Goal: Task Accomplishment & Management: Complete application form

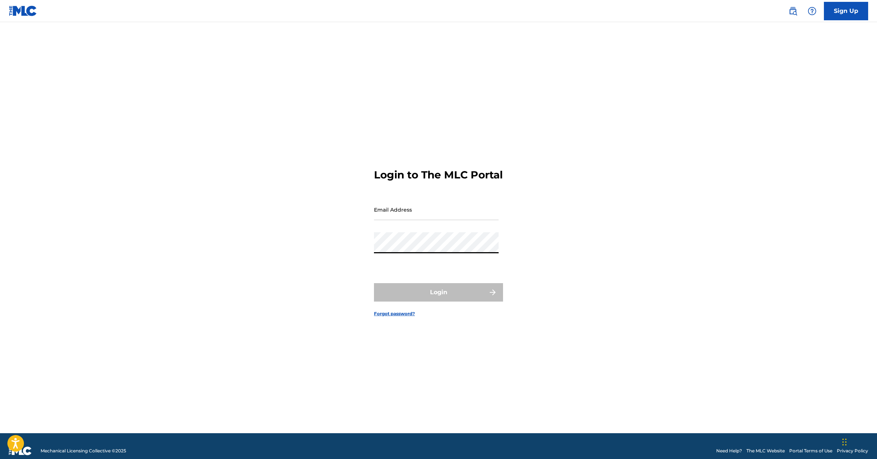
click at [465, 265] on div "Password" at bounding box center [436, 248] width 125 height 33
click at [412, 220] on input "Email Address" at bounding box center [436, 209] width 125 height 21
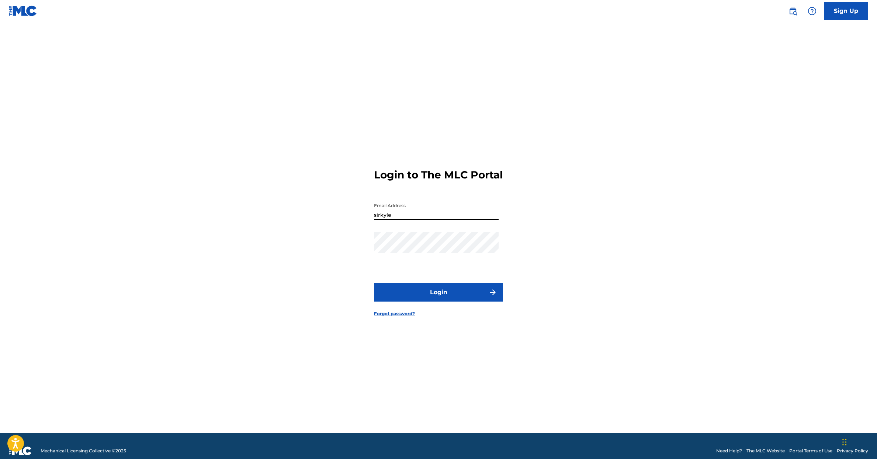
type input "[EMAIL_ADDRESS][DOMAIN_NAME]"
click at [451, 300] on button "Login" at bounding box center [438, 292] width 129 height 18
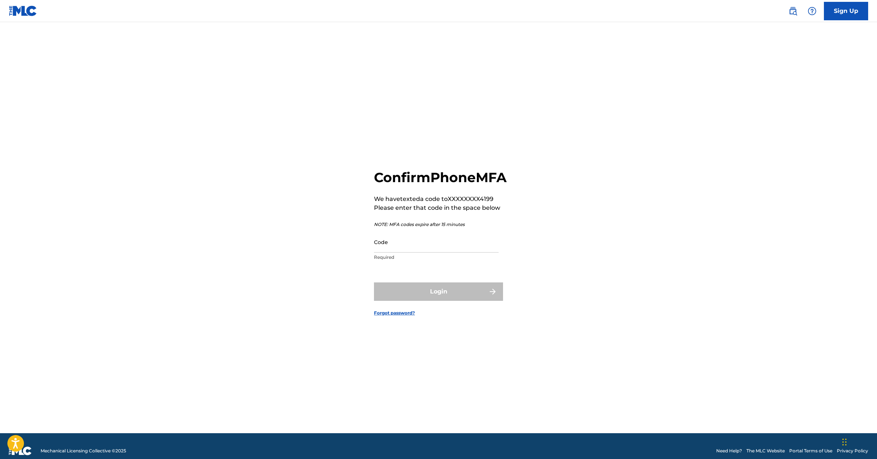
click at [422, 253] on input "Code" at bounding box center [436, 242] width 125 height 21
type input "238089"
click at [444, 299] on button "Login" at bounding box center [438, 291] width 129 height 18
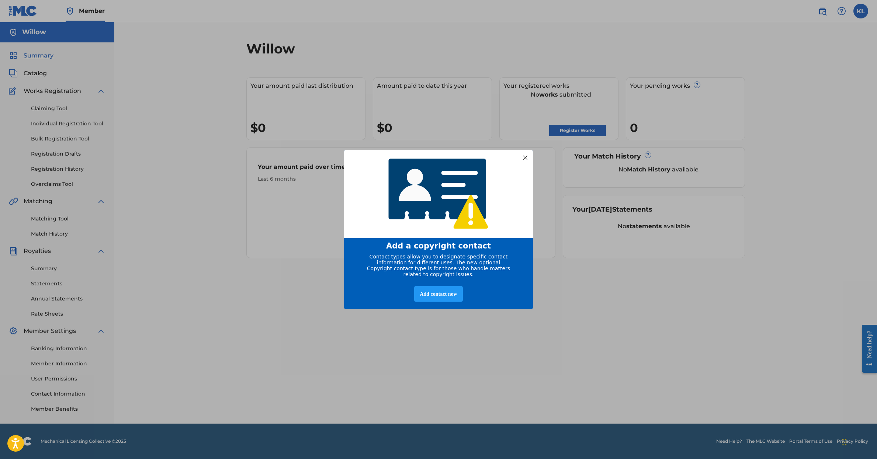
click at [524, 154] on div at bounding box center [525, 158] width 10 height 10
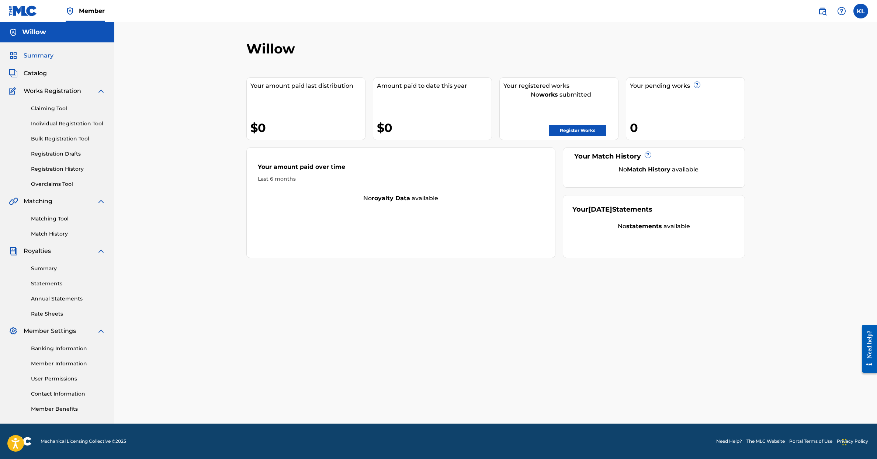
click at [563, 129] on link "Register Works" at bounding box center [577, 130] width 57 height 11
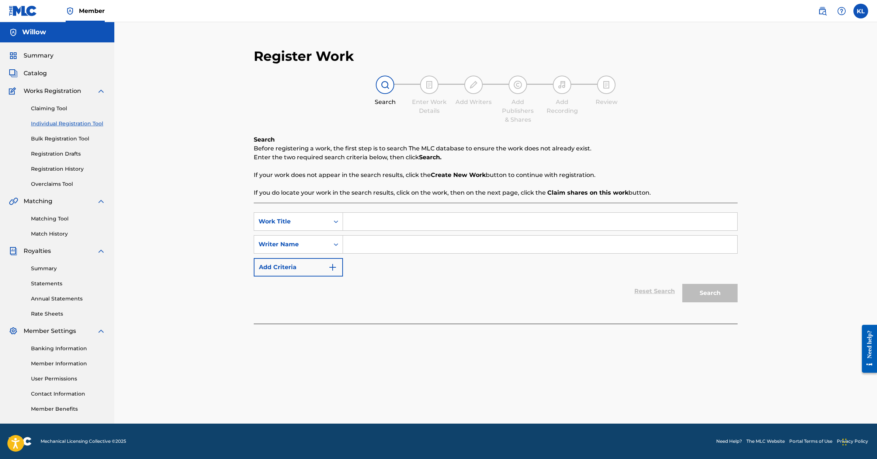
click at [353, 220] on input "Search Form" at bounding box center [540, 222] width 394 height 18
click at [334, 221] on icon "Search Form" at bounding box center [336, 221] width 4 height 3
click at [356, 222] on input "Search Form" at bounding box center [540, 222] width 394 height 18
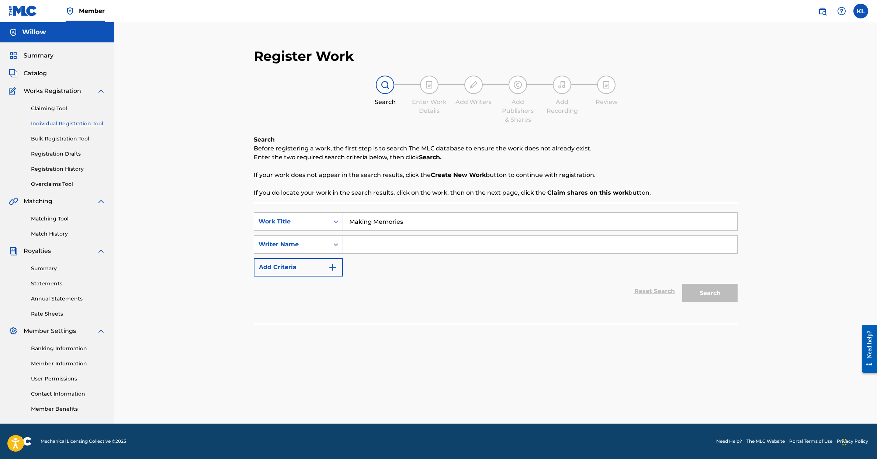
type input "Making Memories"
click at [335, 245] on icon "Search Form" at bounding box center [336, 244] width 4 height 3
click at [354, 244] on input "Search Form" at bounding box center [540, 245] width 394 height 18
type input "My Boyfriend"
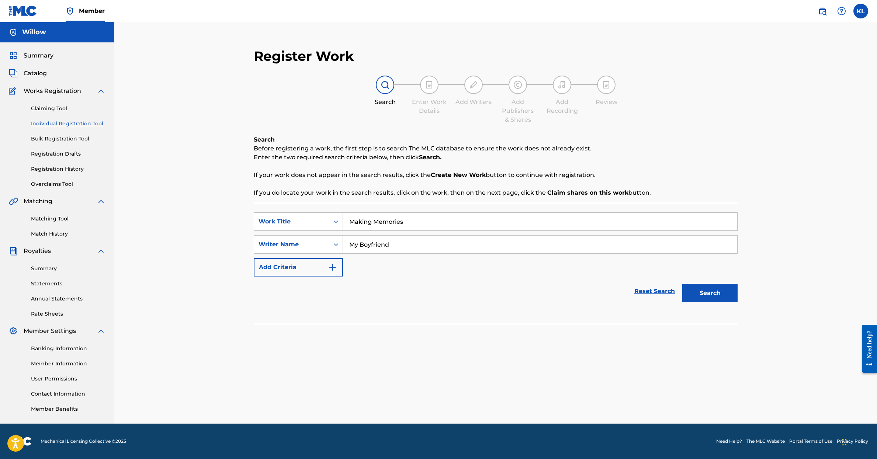
click at [709, 292] on button "Search" at bounding box center [709, 293] width 55 height 18
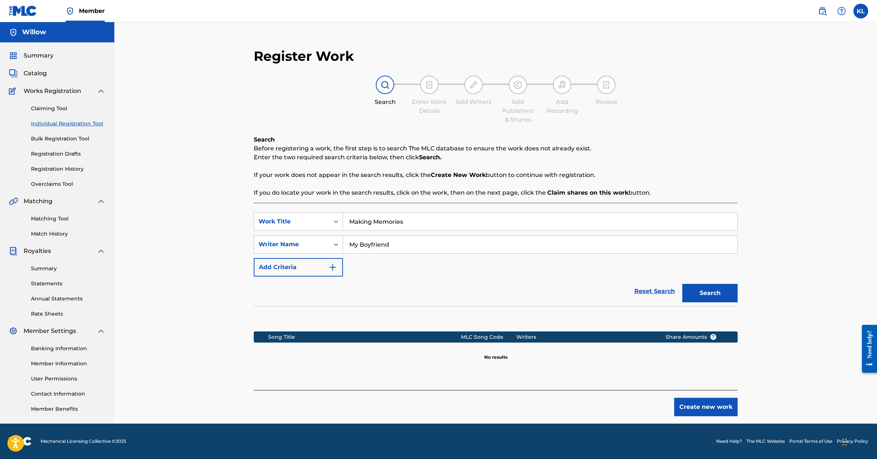
scroll to position [0, 0]
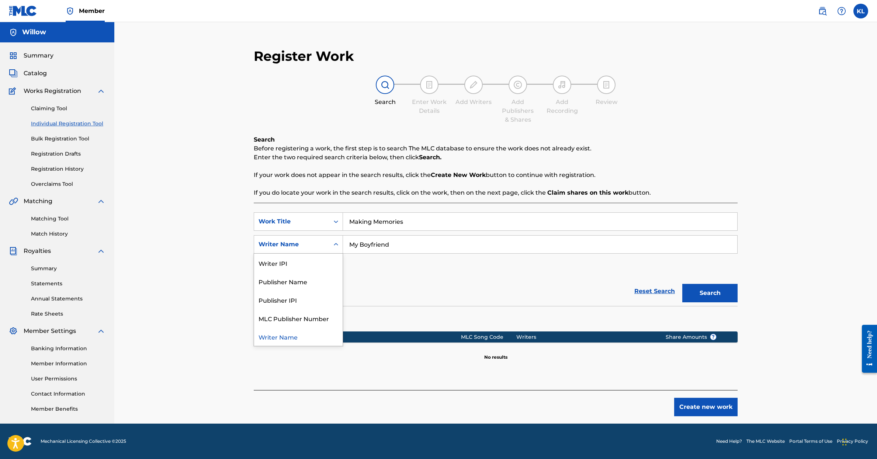
click at [335, 247] on icon "Search Form" at bounding box center [335, 244] width 7 height 7
click at [331, 278] on div "Publisher Name" at bounding box center [298, 281] width 88 height 18
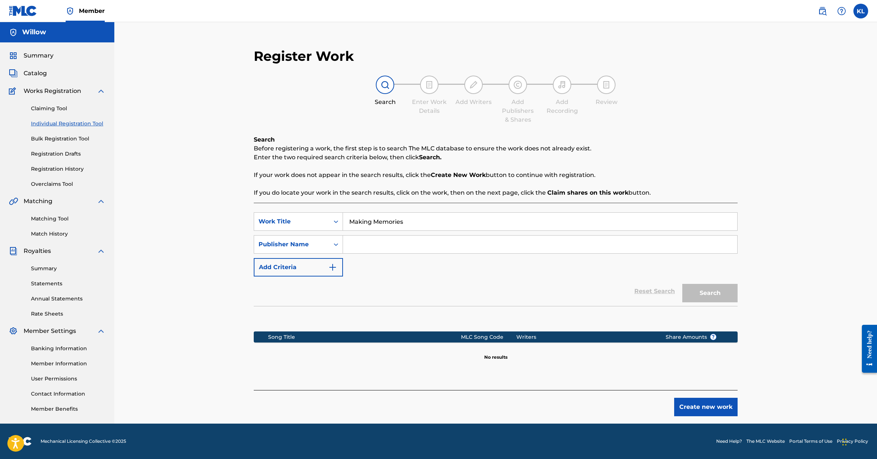
scroll to position [0, 0]
click at [352, 248] on input "Search Form" at bounding box center [540, 245] width 394 height 18
type input "[PERSON_NAME]"
click at [705, 296] on button "Search" at bounding box center [709, 293] width 55 height 18
click at [397, 222] on input "Making Memories" at bounding box center [540, 222] width 394 height 18
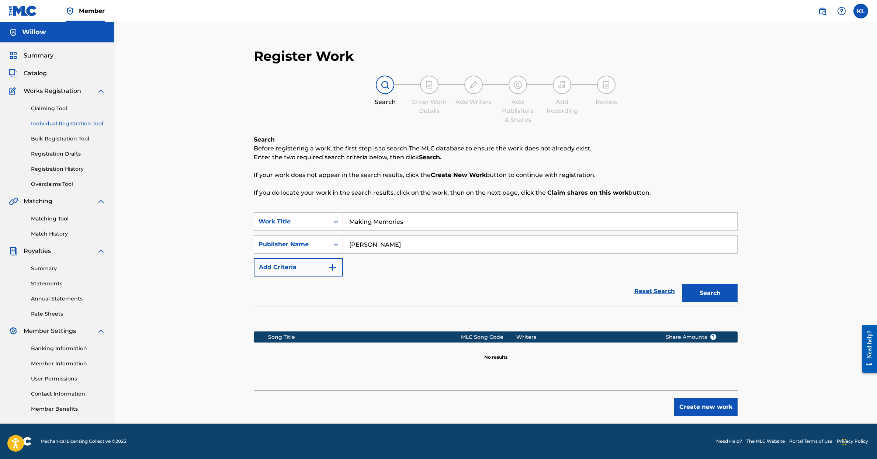
click at [397, 222] on input "Making Memories" at bounding box center [540, 222] width 394 height 18
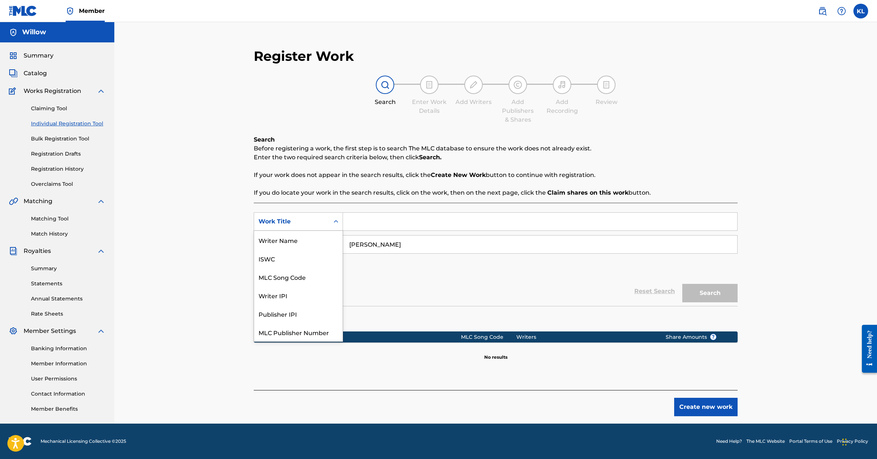
click at [336, 221] on icon "Search Form" at bounding box center [335, 221] width 7 height 7
click at [686, 405] on button "Create new work" at bounding box center [705, 407] width 63 height 18
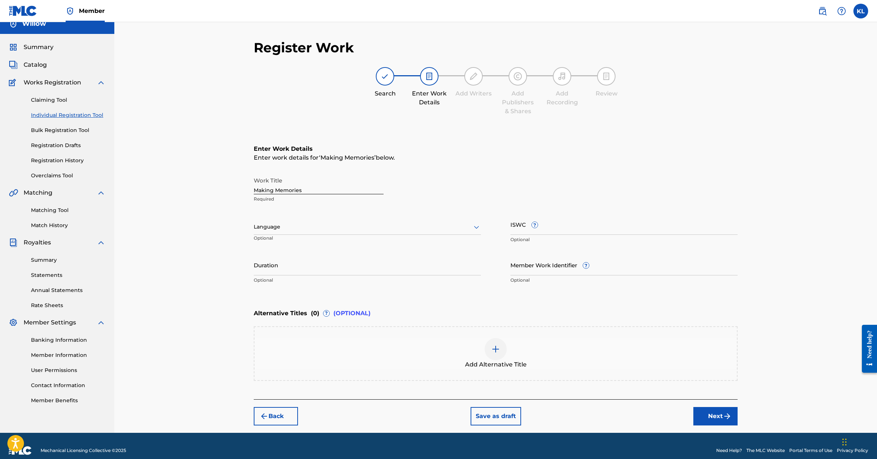
scroll to position [11, 0]
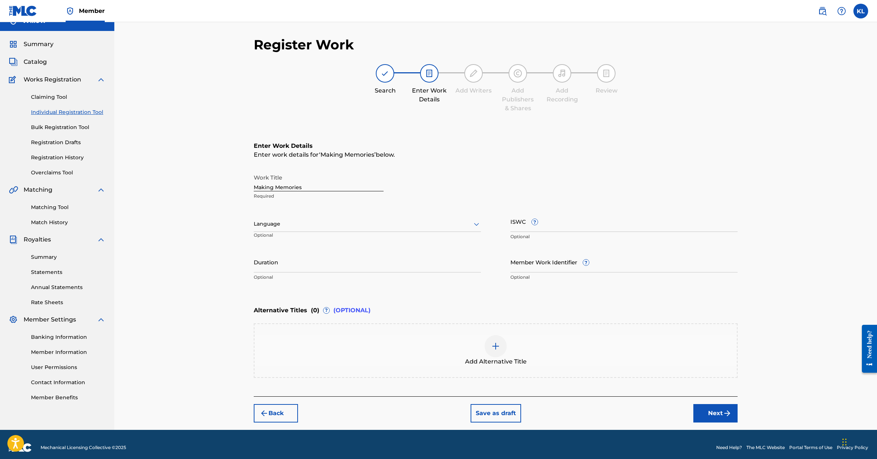
click at [460, 266] on input "Duration" at bounding box center [367, 261] width 227 height 21
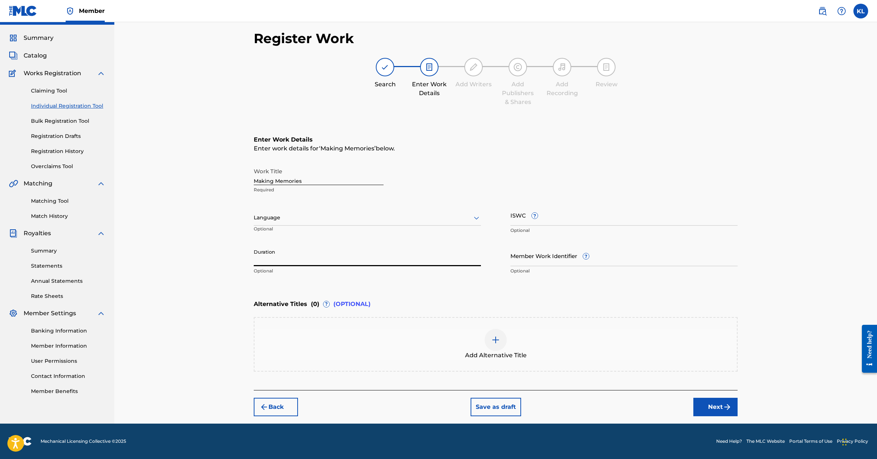
scroll to position [18, 0]
click at [475, 219] on icon at bounding box center [476, 217] width 9 height 9
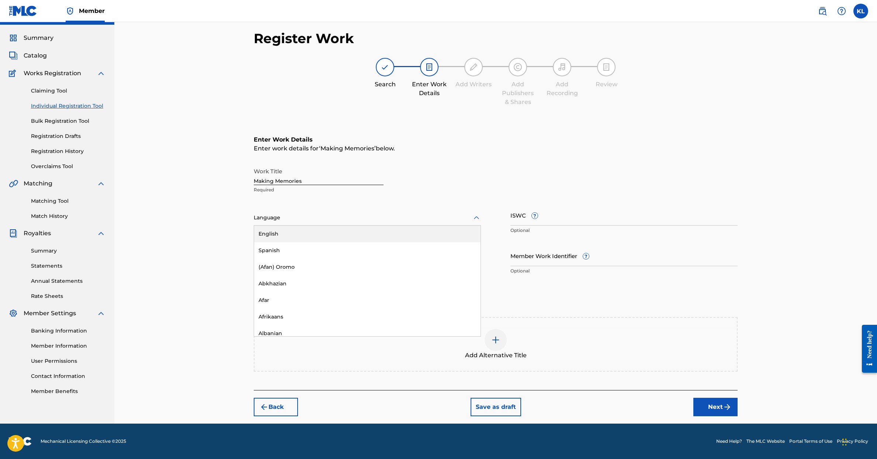
click at [445, 230] on div "English" at bounding box center [367, 234] width 226 height 17
click at [310, 178] on input "Making Memories" at bounding box center [319, 174] width 130 height 21
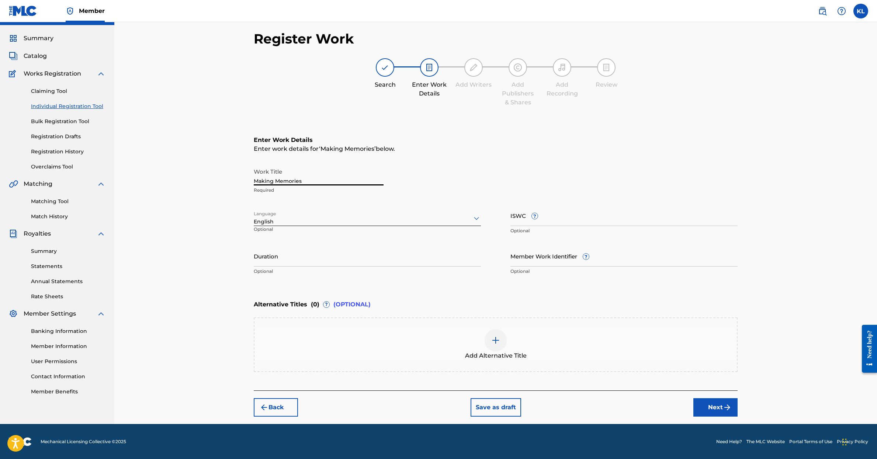
click at [710, 405] on button "Next" at bounding box center [715, 407] width 44 height 18
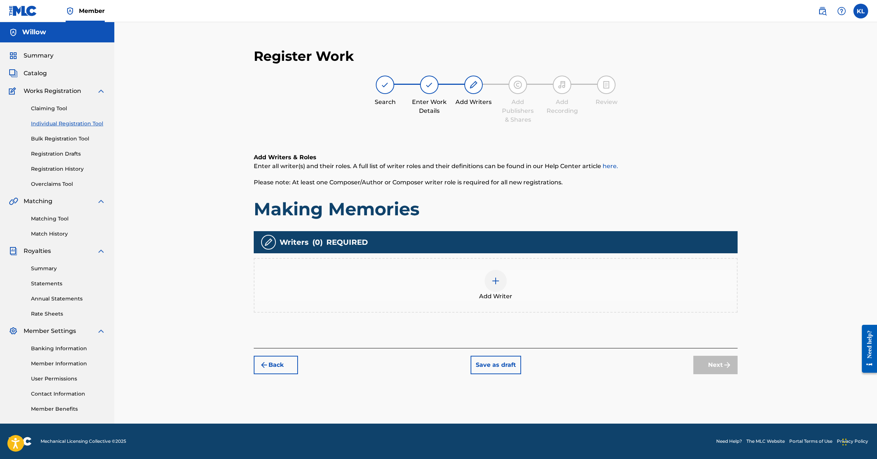
scroll to position [0, 0]
click at [495, 281] on img at bounding box center [495, 281] width 9 height 9
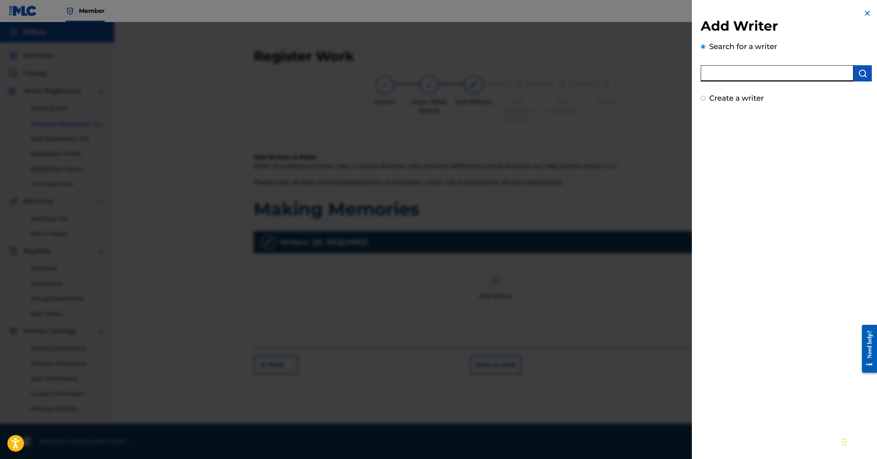
click at [732, 74] on input "text" at bounding box center [777, 73] width 153 height 16
type input "[PERSON_NAME]"
click at [864, 74] on img "submit" at bounding box center [862, 73] width 9 height 9
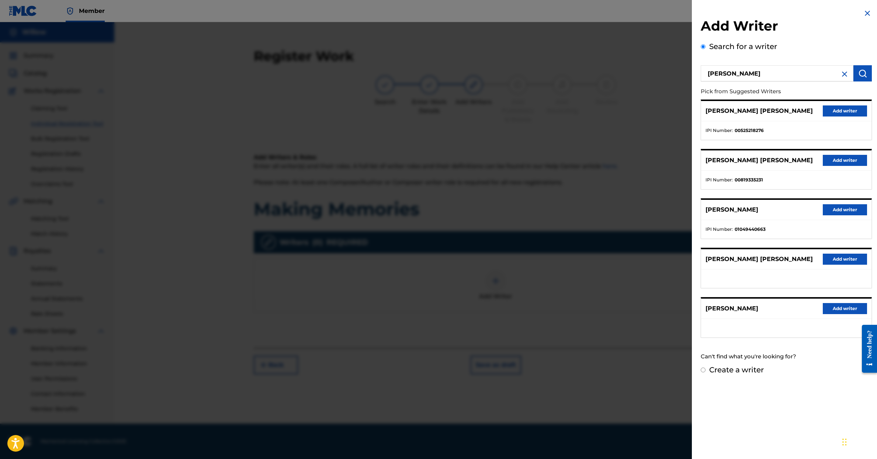
click at [735, 307] on p "[PERSON_NAME]" at bounding box center [731, 308] width 53 height 9
click at [827, 307] on button "Add writer" at bounding box center [845, 308] width 44 height 11
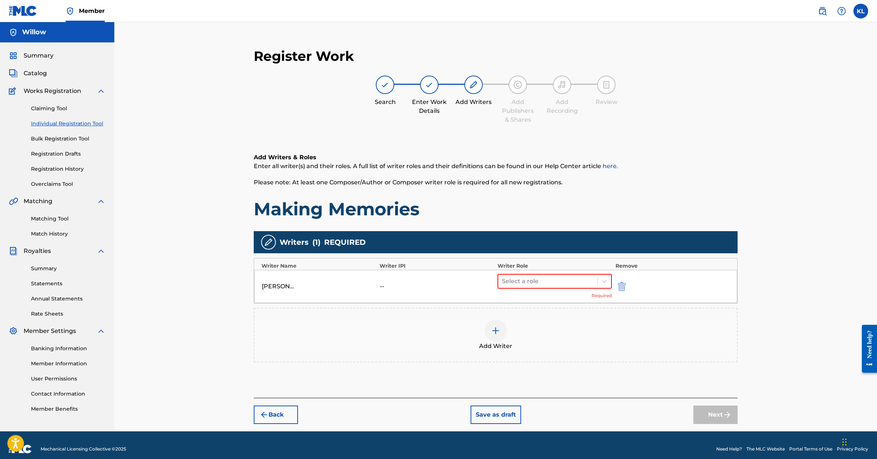
click at [382, 284] on div "--" at bounding box center [396, 286] width 33 height 9
click at [290, 287] on div "[PERSON_NAME]" at bounding box center [278, 286] width 33 height 9
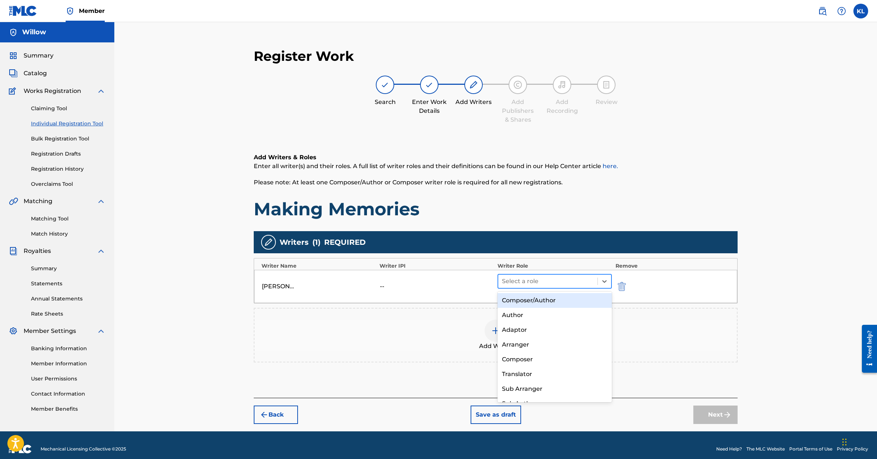
click at [541, 282] on div at bounding box center [548, 281] width 92 height 10
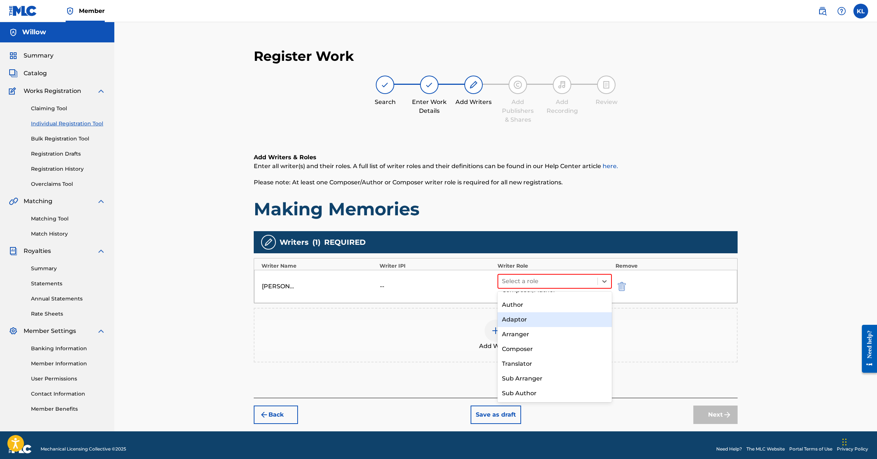
scroll to position [10, 0]
click at [550, 347] on div "Composer" at bounding box center [554, 349] width 114 height 15
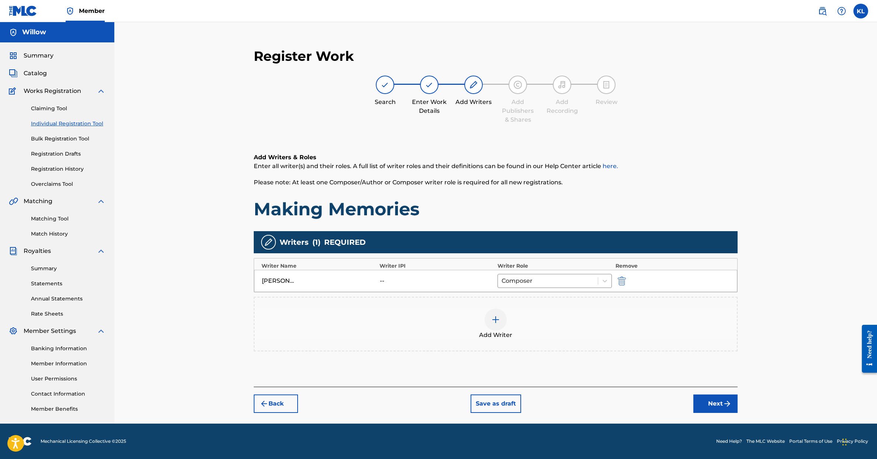
click at [497, 315] on div at bounding box center [495, 320] width 22 height 22
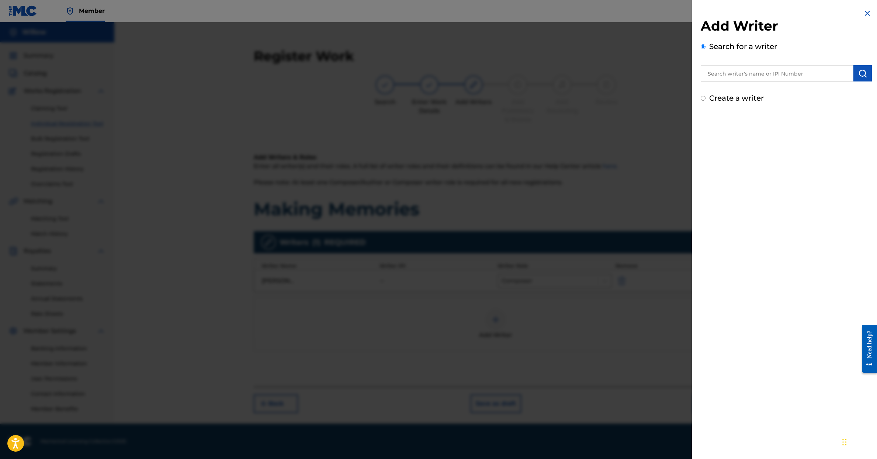
click at [703, 99] on input "Create a writer" at bounding box center [703, 98] width 5 height 5
radio input "false"
radio input "true"
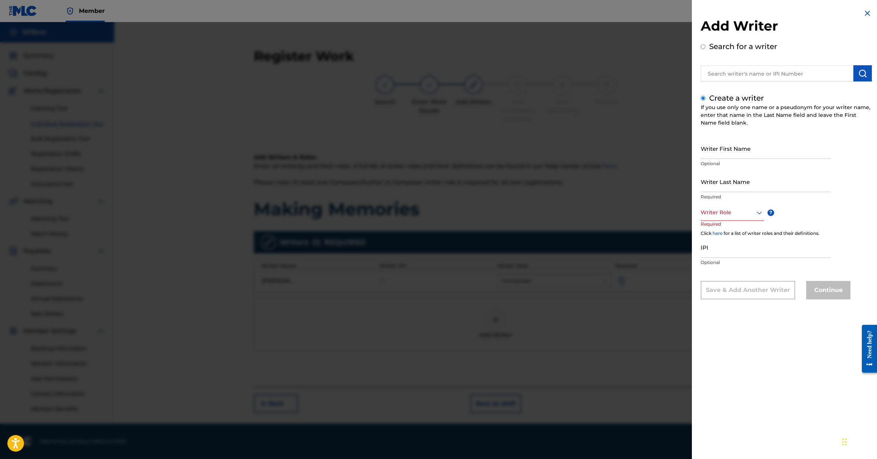
click at [717, 153] on input "Writer First Name" at bounding box center [766, 148] width 130 height 21
type input "[PERSON_NAME]"
click at [758, 214] on icon at bounding box center [759, 212] width 9 height 9
click at [746, 246] on div "Author" at bounding box center [732, 245] width 62 height 17
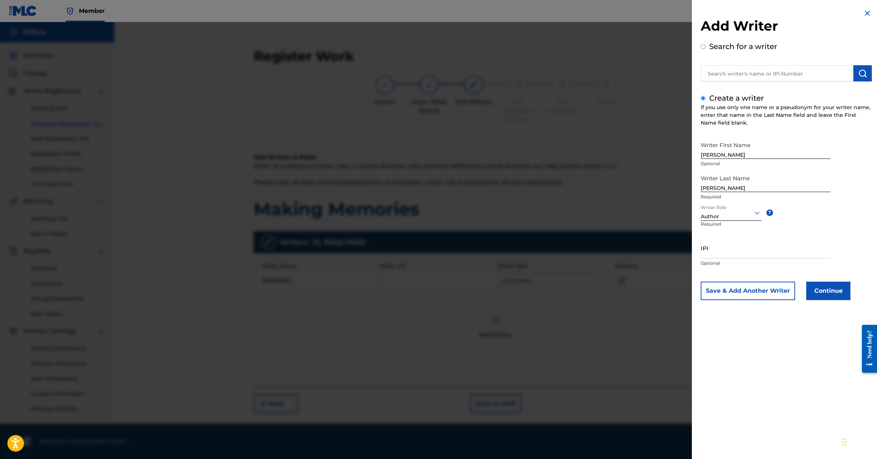
click at [732, 251] on input "IPI" at bounding box center [766, 247] width 130 height 21
click at [764, 289] on button "Save & Add Another Writer" at bounding box center [748, 291] width 94 height 18
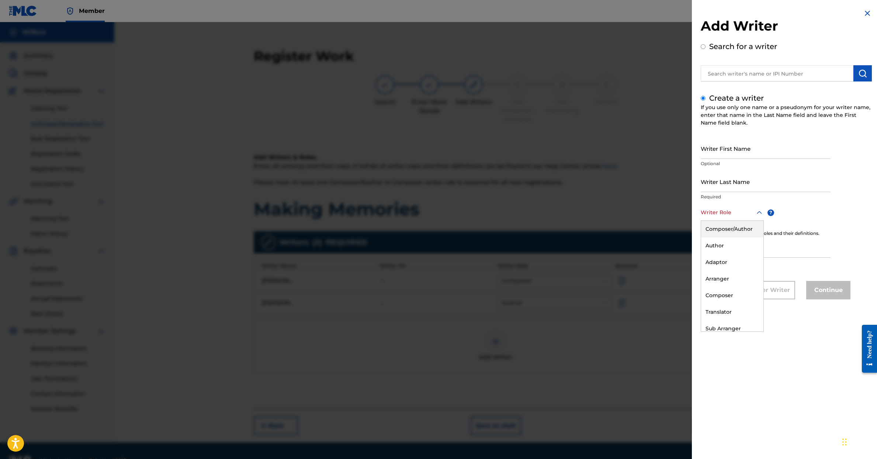
click at [733, 213] on div at bounding box center [732, 212] width 63 height 9
click at [740, 277] on div "Arranger" at bounding box center [732, 279] width 62 height 17
click at [715, 150] on input "Writer First Name" at bounding box center [766, 148] width 130 height 21
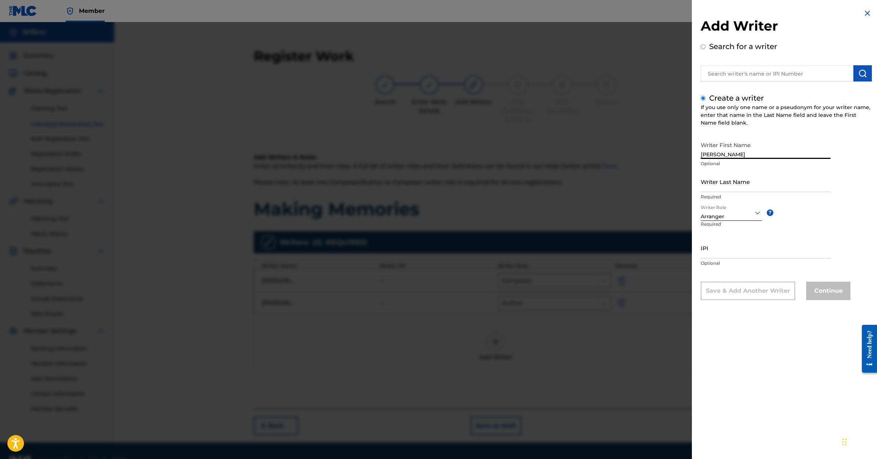
type input "[PERSON_NAME]"
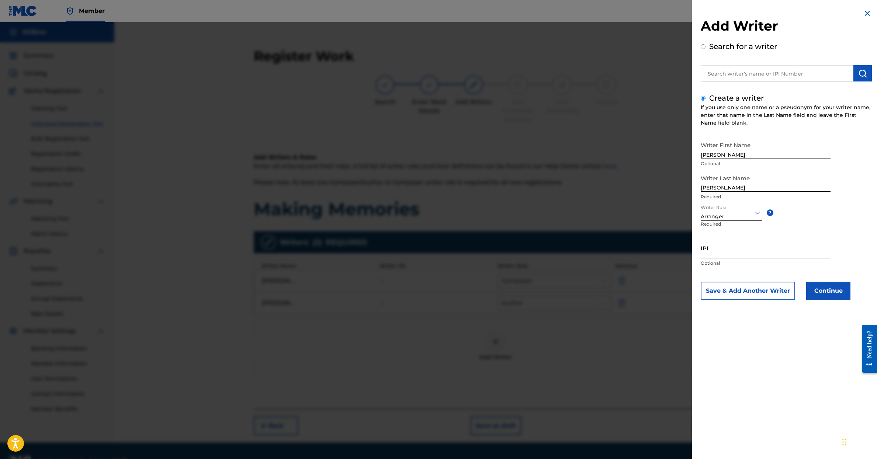
type input "[PERSON_NAME]"
click at [824, 259] on div "IPI Optional" at bounding box center [766, 253] width 130 height 33
click at [832, 286] on button "Continue" at bounding box center [828, 291] width 44 height 18
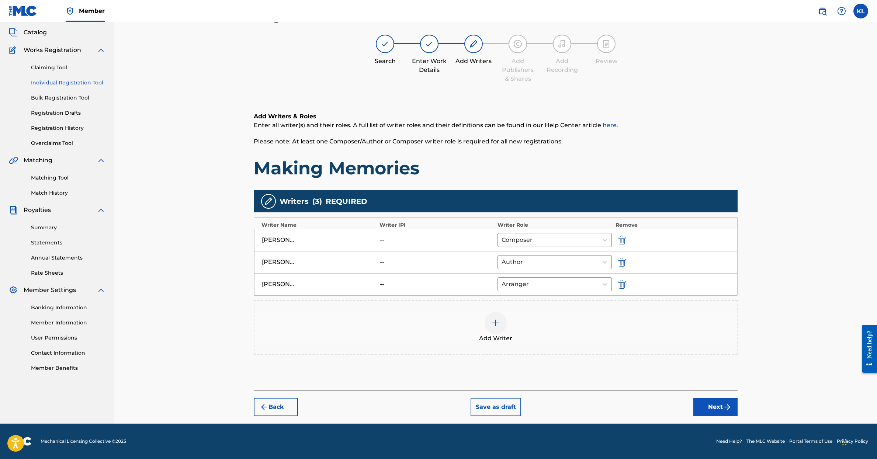
scroll to position [41, 0]
click at [623, 238] on img "submit" at bounding box center [622, 240] width 8 height 9
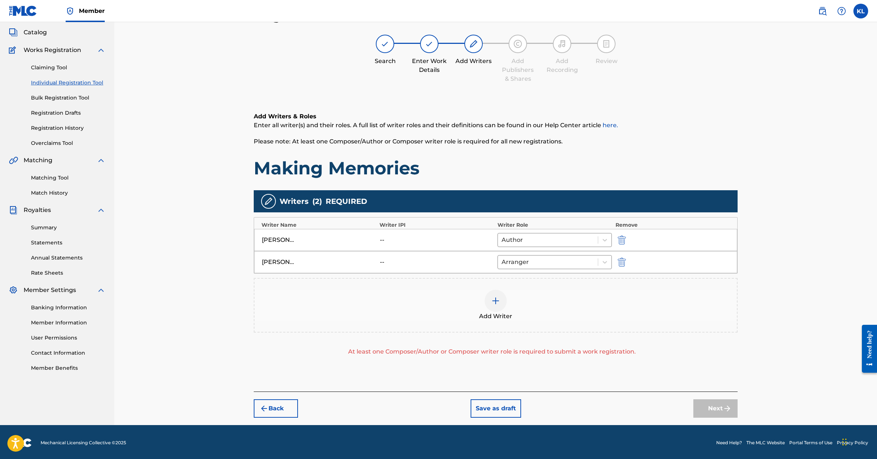
click at [496, 297] on img at bounding box center [495, 300] width 9 height 9
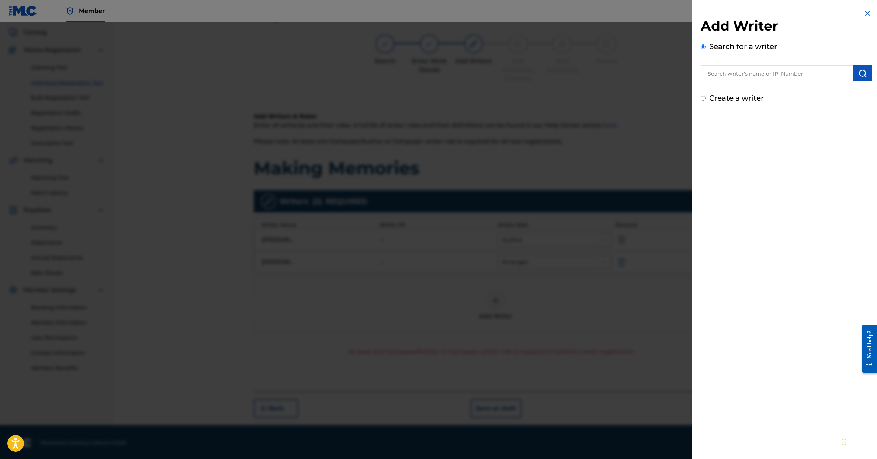
click at [751, 75] on input "text" at bounding box center [777, 73] width 153 height 16
type input "[PERSON_NAME]"
click at [861, 73] on img "submit" at bounding box center [862, 73] width 9 height 9
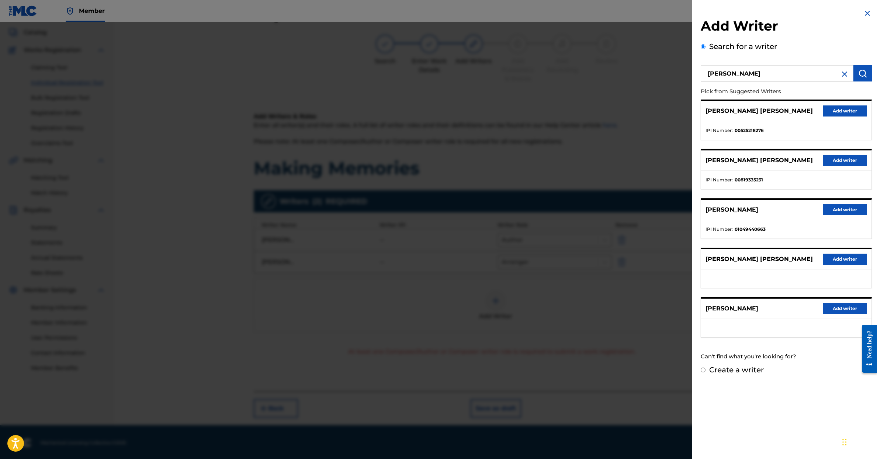
click at [843, 307] on button "Add writer" at bounding box center [845, 308] width 44 height 11
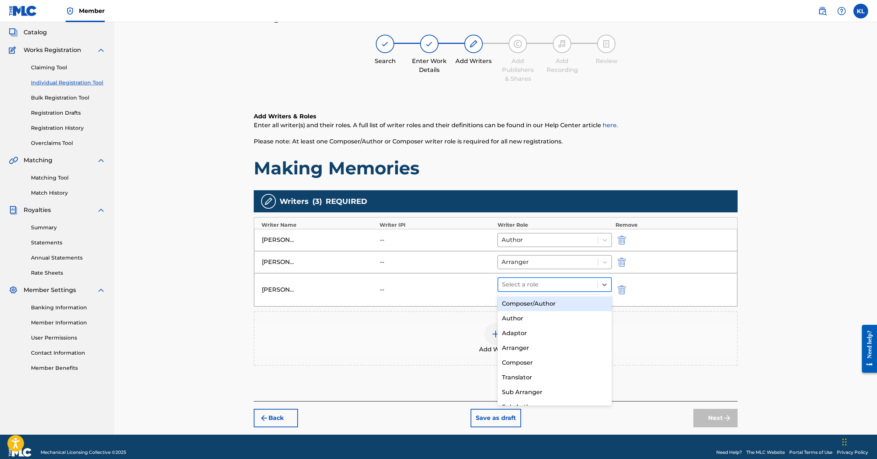
click at [552, 289] on div at bounding box center [548, 284] width 92 height 10
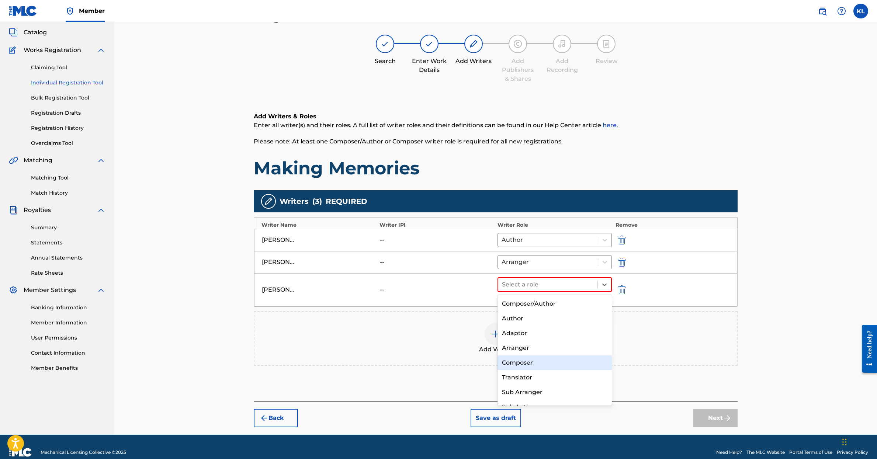
click at [551, 364] on div "Composer" at bounding box center [554, 362] width 114 height 15
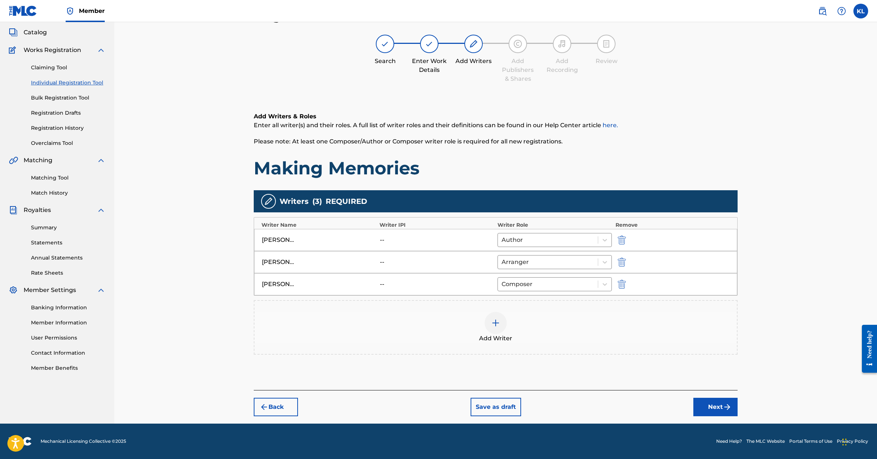
click at [710, 404] on button "Next" at bounding box center [715, 407] width 44 height 18
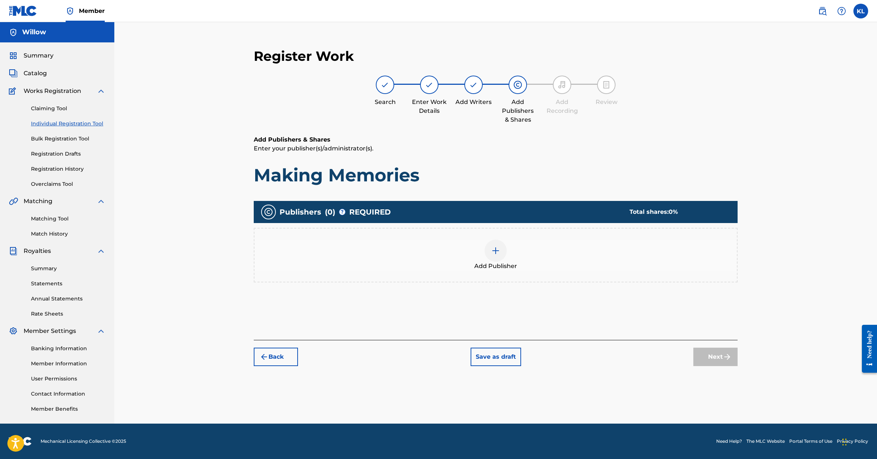
click at [498, 252] on img at bounding box center [495, 250] width 9 height 9
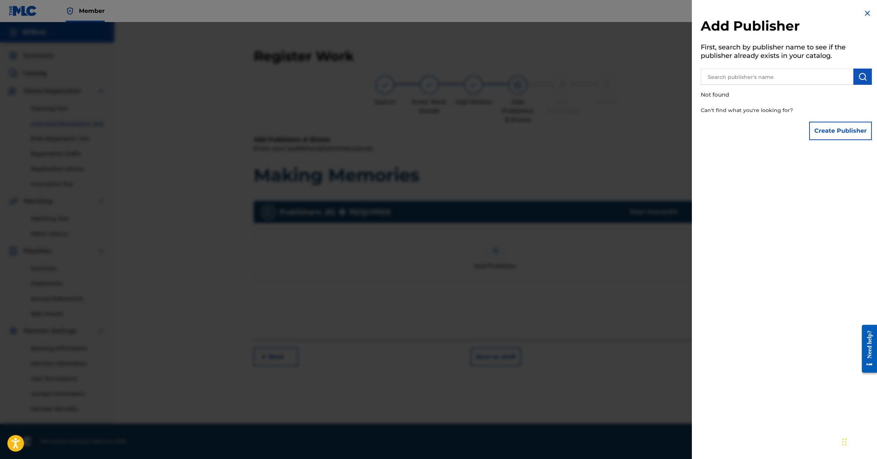
scroll to position [0, 0]
click at [826, 128] on button "Create Publisher" at bounding box center [840, 131] width 63 height 18
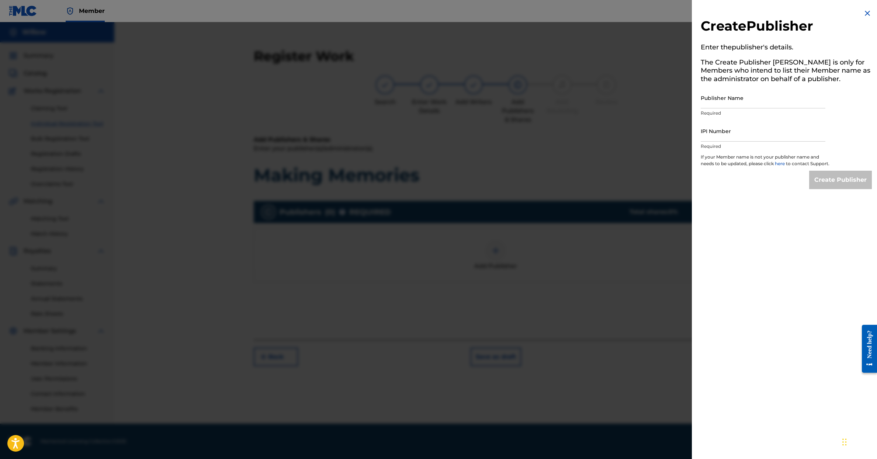
scroll to position [0, 0]
click at [865, 12] on img at bounding box center [867, 13] width 9 height 9
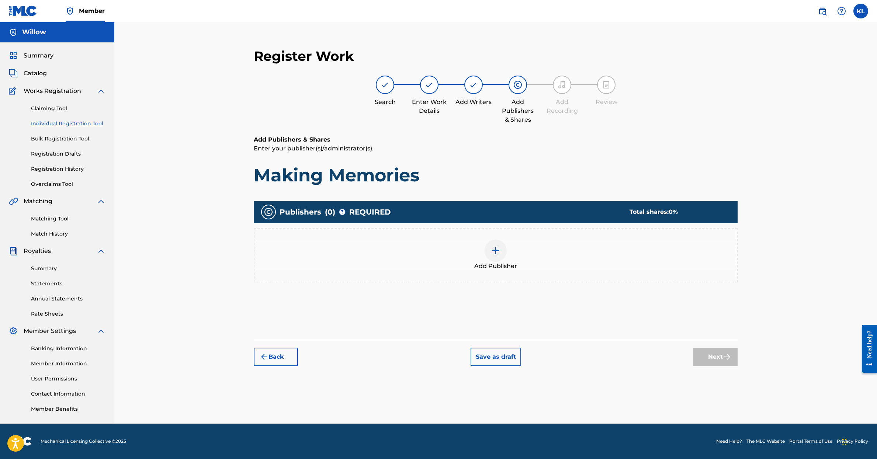
click at [494, 250] on img at bounding box center [495, 250] width 9 height 9
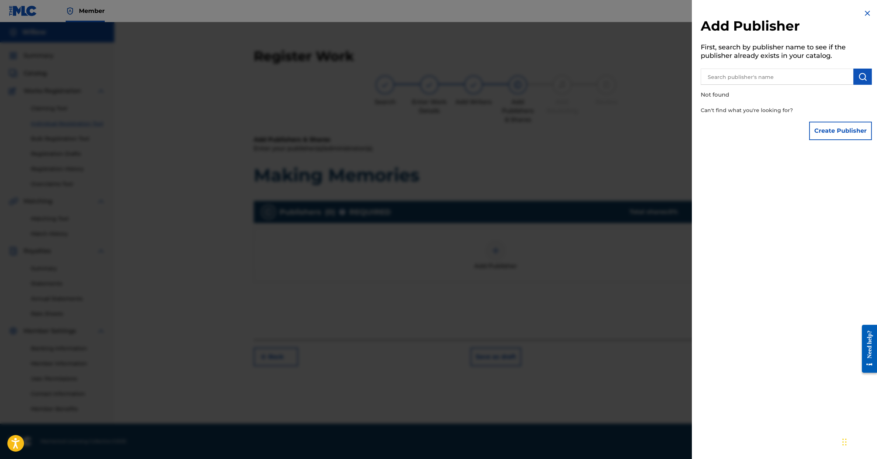
click at [737, 74] on input "text" at bounding box center [777, 77] width 153 height 16
click at [861, 77] on img "submit" at bounding box center [862, 76] width 9 height 9
drag, startPoint x: 766, startPoint y: 79, endPoint x: 706, endPoint y: 76, distance: 59.4
click at [707, 76] on input "[PERSON_NAME]" at bounding box center [777, 77] width 153 height 16
type input "Willow"
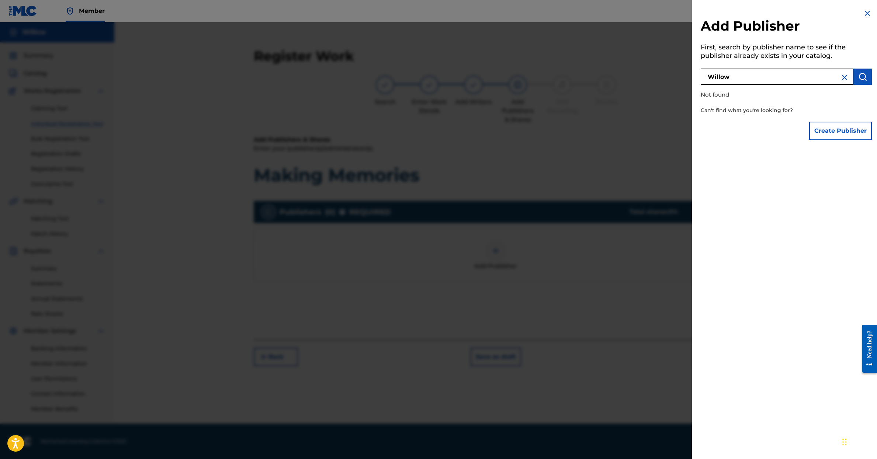
click at [840, 76] on img at bounding box center [844, 77] width 9 height 9
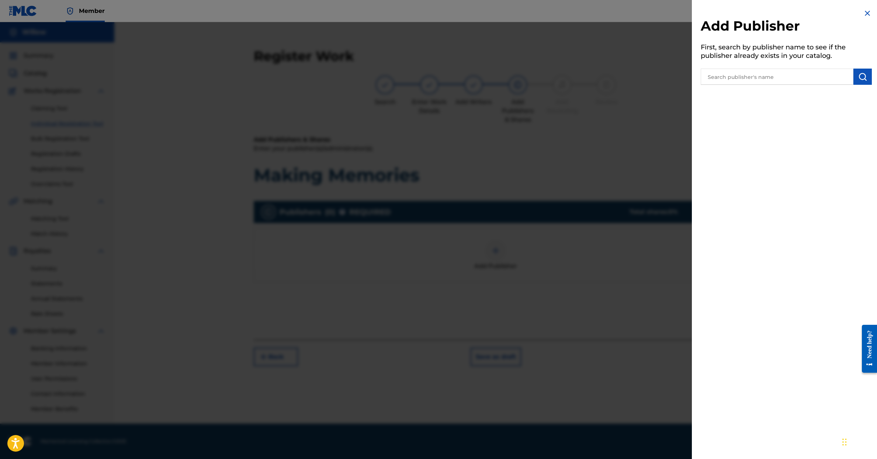
click at [866, 343] on div "Need help?" at bounding box center [869, 344] width 10 height 28
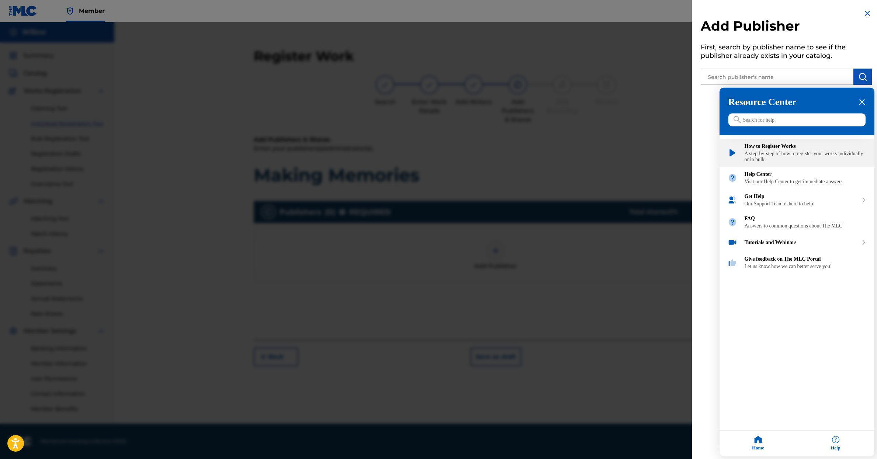
click at [734, 155] on img "How to Register Works" at bounding box center [732, 153] width 10 height 10
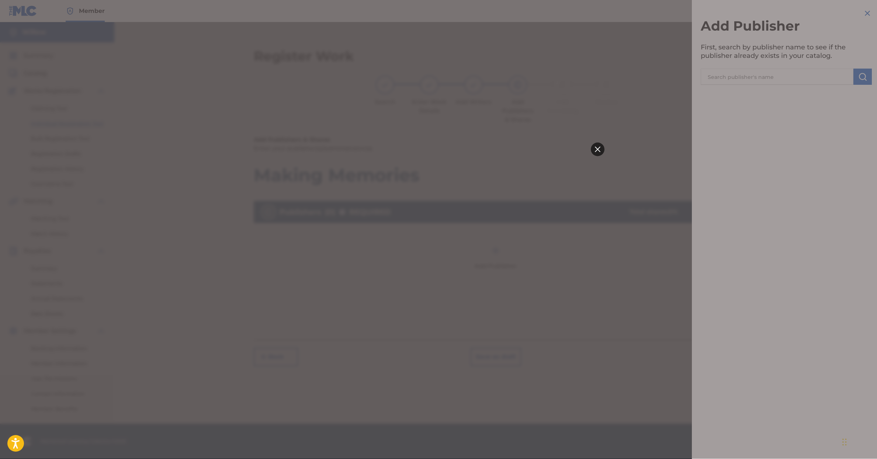
click at [598, 148] on icon at bounding box center [598, 149] width 6 height 6
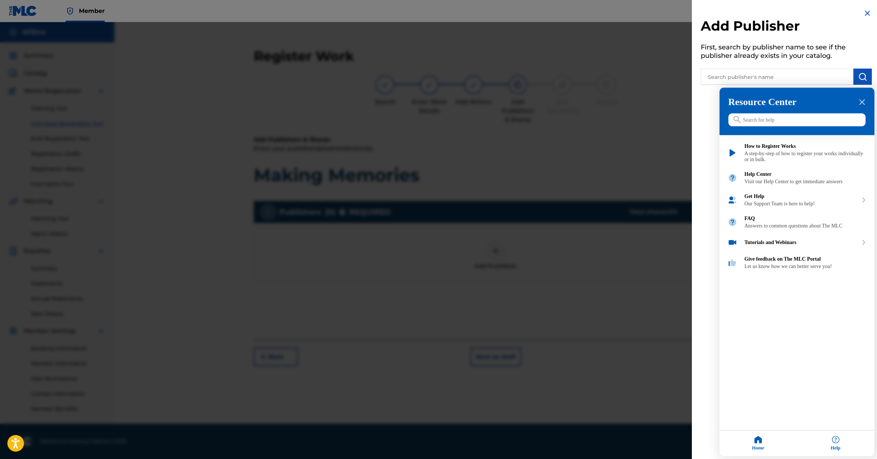
click at [862, 103] on icon "close resource center" at bounding box center [862, 103] width 6 height 6
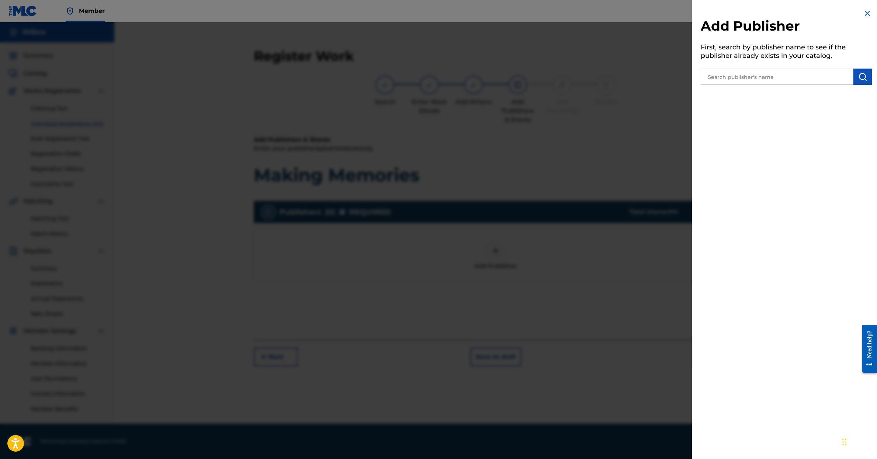
click at [866, 13] on img at bounding box center [867, 13] width 9 height 9
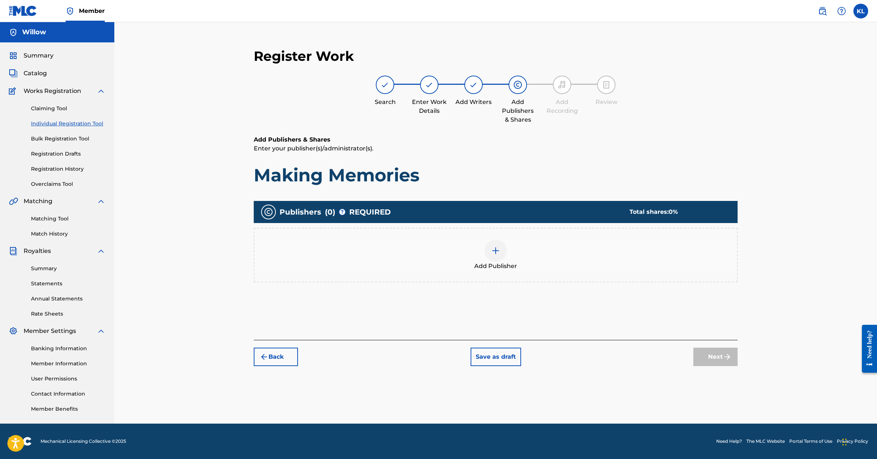
click at [506, 355] on button "Save as draft" at bounding box center [495, 357] width 51 height 18
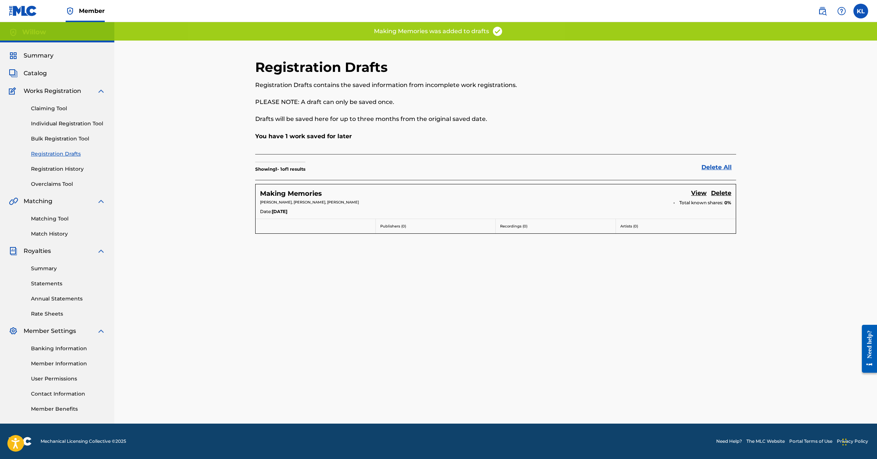
click at [826, 11] on img at bounding box center [822, 11] width 9 height 9
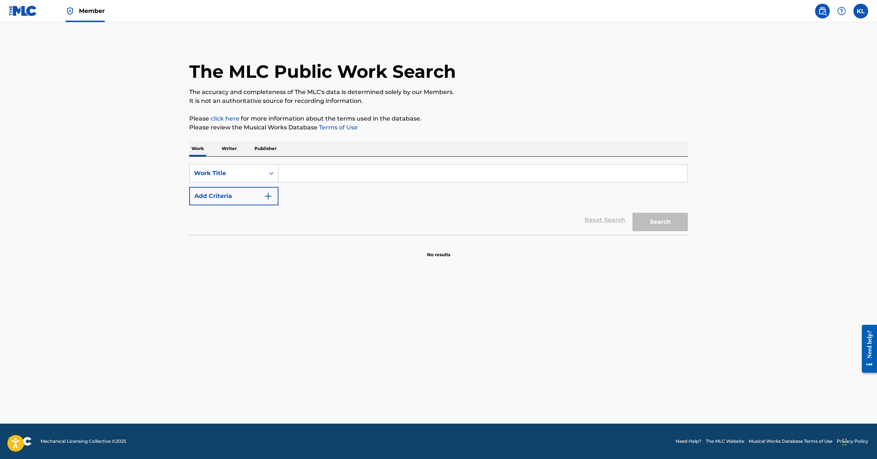
click at [307, 174] on input "Search Form" at bounding box center [482, 173] width 409 height 18
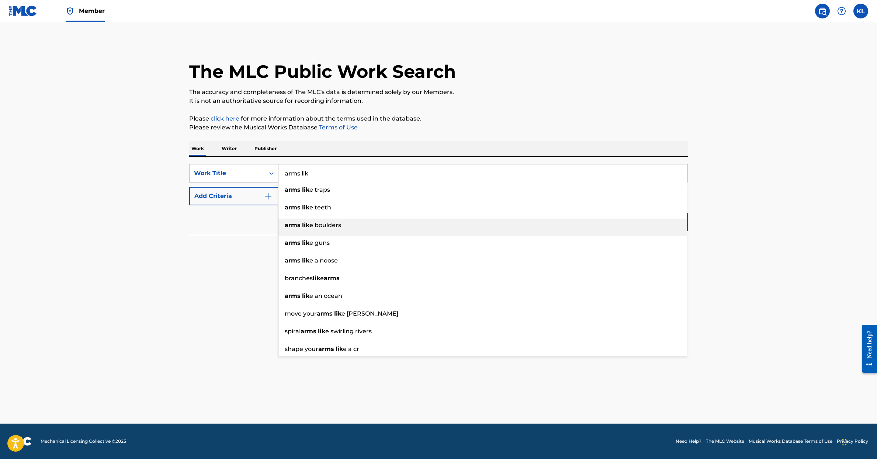
type input "arms like boulders"
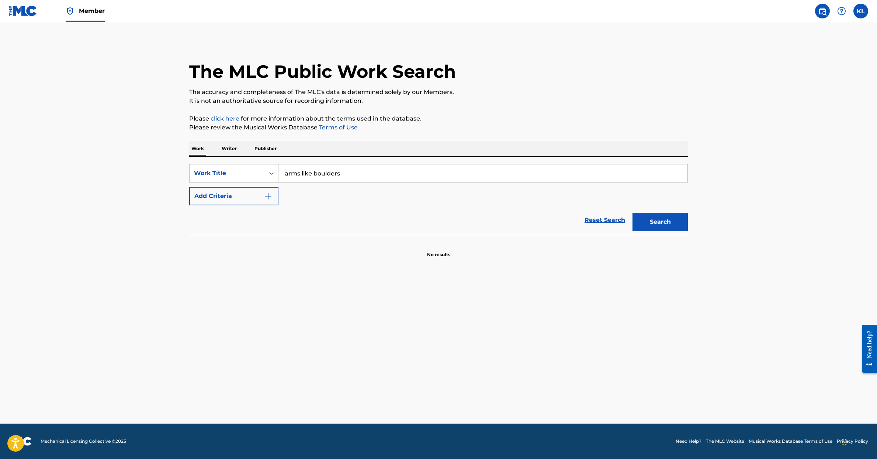
click at [653, 221] on button "Search" at bounding box center [659, 222] width 55 height 18
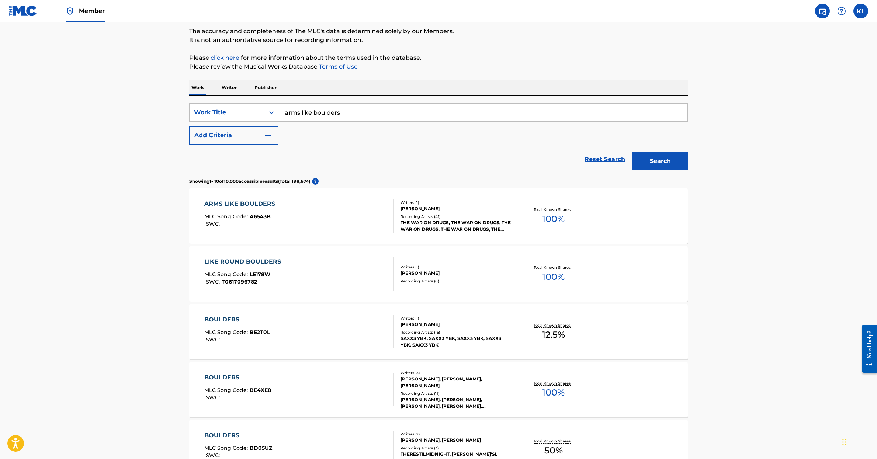
scroll to position [53, 0]
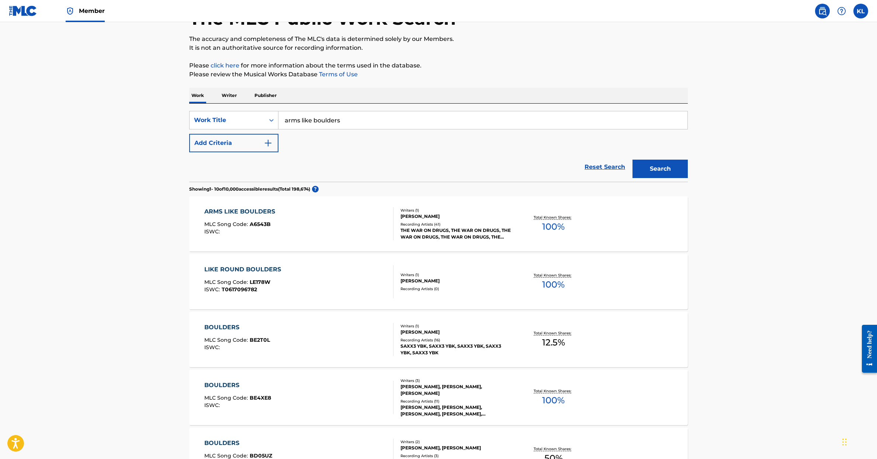
click at [249, 211] on div "ARMS LIKE BOULDERS" at bounding box center [241, 211] width 74 height 9
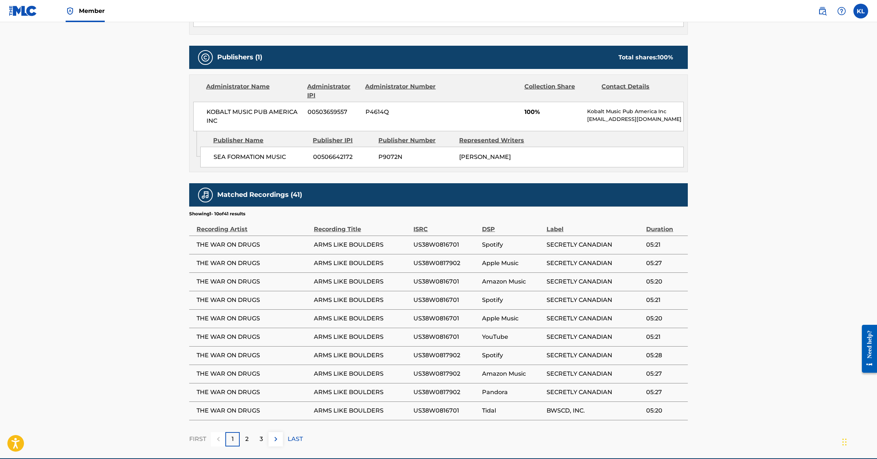
scroll to position [299, 0]
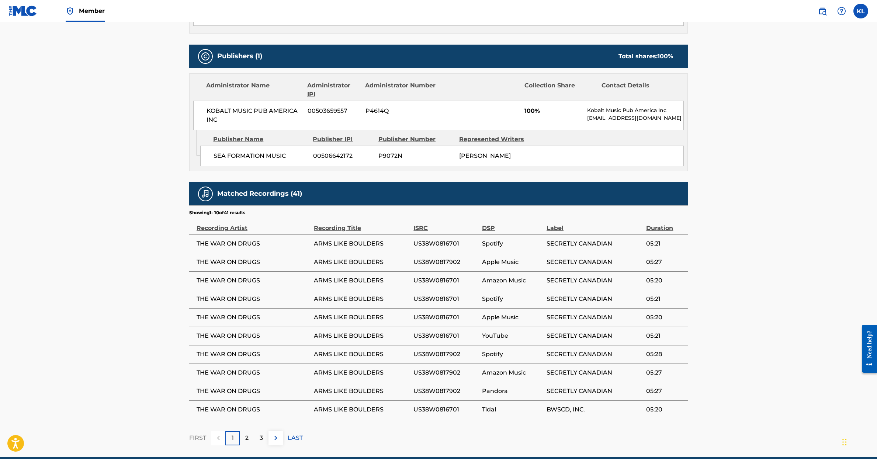
click at [247, 439] on p "2" at bounding box center [246, 438] width 3 height 9
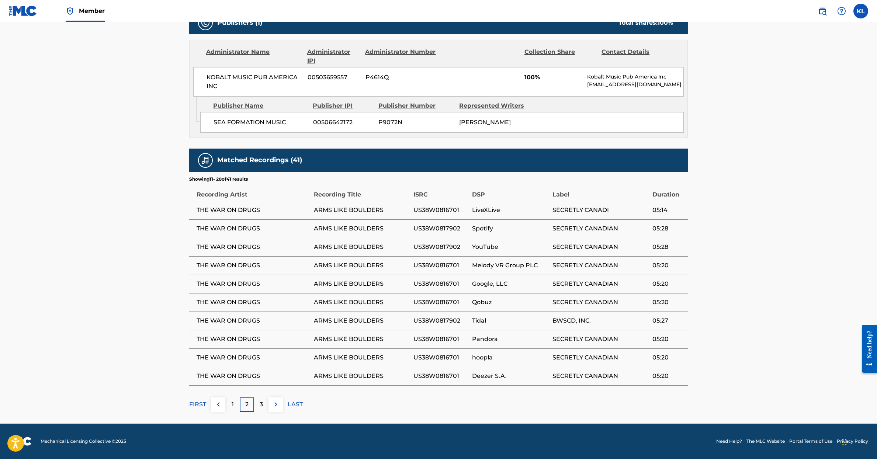
scroll to position [333, 0]
click at [264, 404] on div "3" at bounding box center [261, 404] width 14 height 14
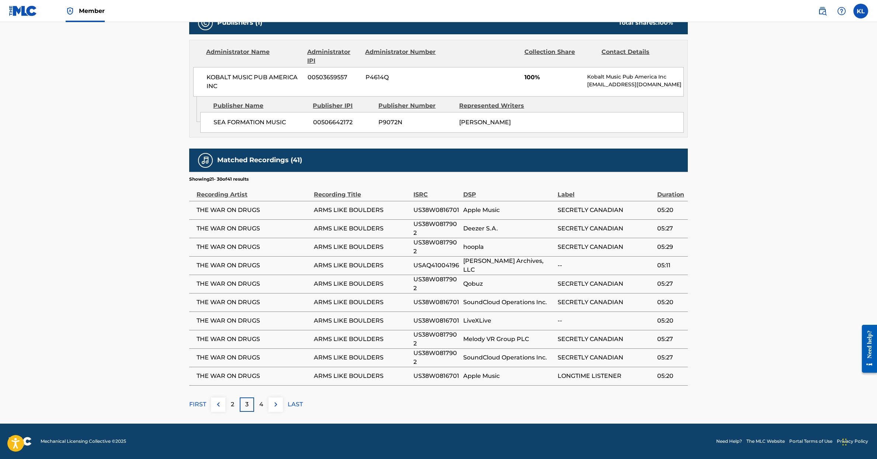
click at [293, 406] on p "LAST" at bounding box center [295, 404] width 15 height 9
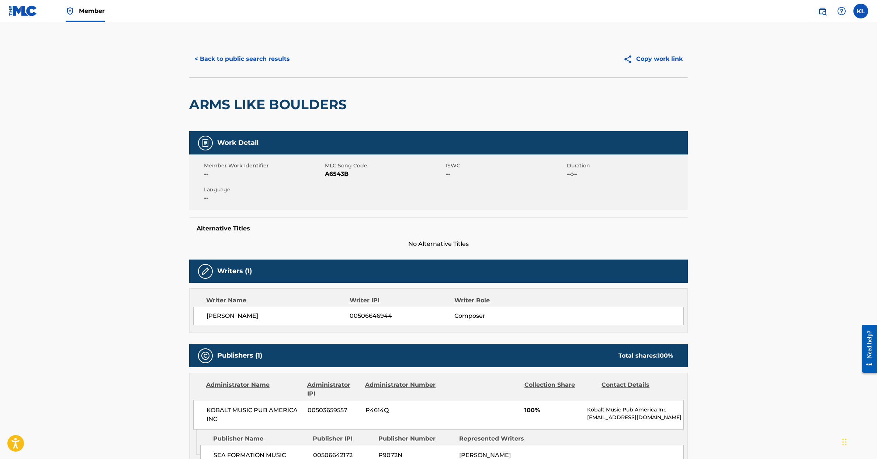
scroll to position [0, 0]
click at [819, 13] on img at bounding box center [822, 11] width 9 height 9
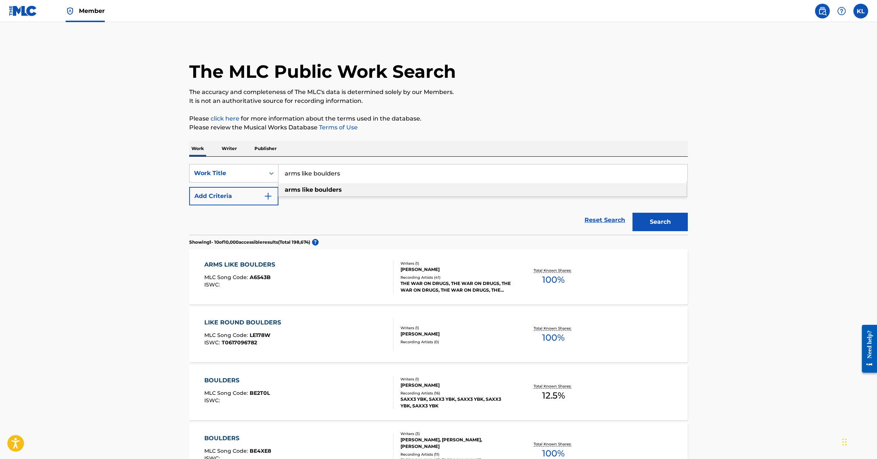
drag, startPoint x: 343, startPoint y: 176, endPoint x: 281, endPoint y: 174, distance: 62.0
click at [281, 174] on input "arms like boulders" at bounding box center [482, 173] width 409 height 18
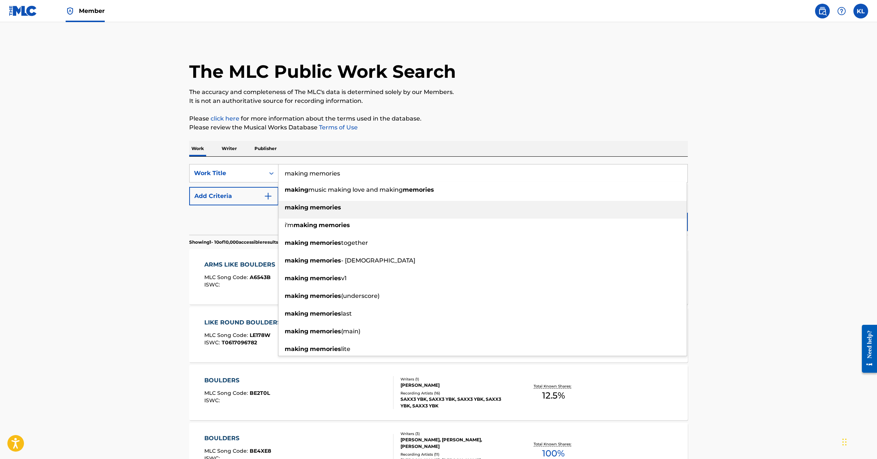
type input "making memories"
click at [336, 207] on strong "memories" at bounding box center [325, 207] width 31 height 7
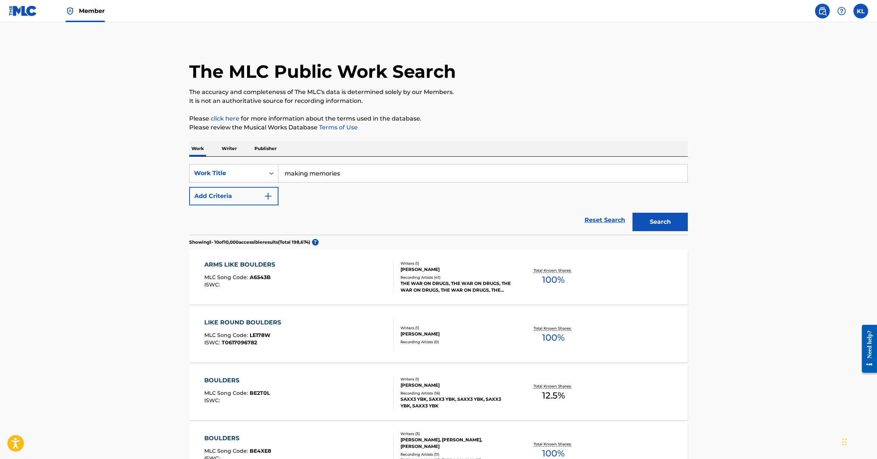
click at [666, 217] on button "Search" at bounding box center [659, 222] width 55 height 18
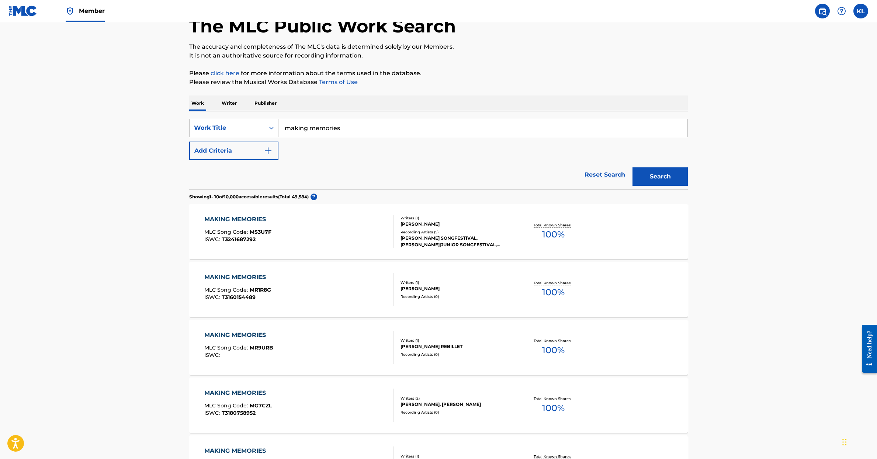
scroll to position [45, 0]
click at [269, 150] on img "Search Form" at bounding box center [268, 151] width 9 height 9
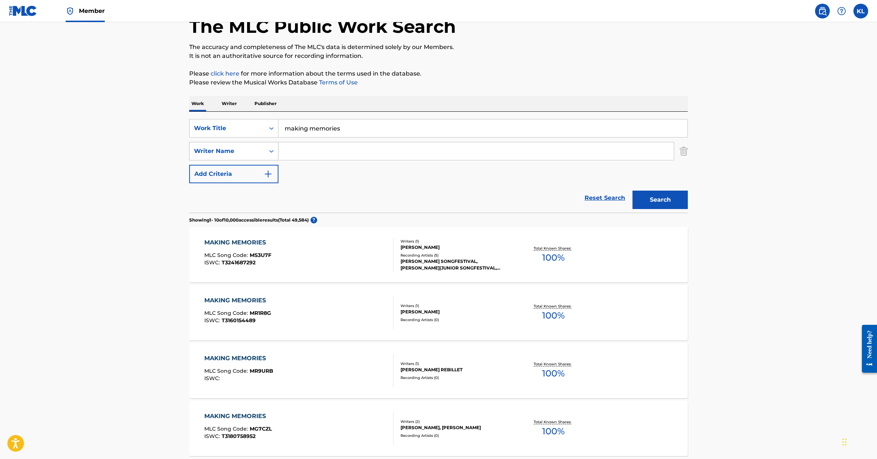
click at [265, 149] on div "Search Form" at bounding box center [271, 151] width 13 height 13
click at [297, 149] on input "Search Form" at bounding box center [475, 151] width 395 height 18
click at [645, 198] on button "Search" at bounding box center [659, 200] width 55 height 18
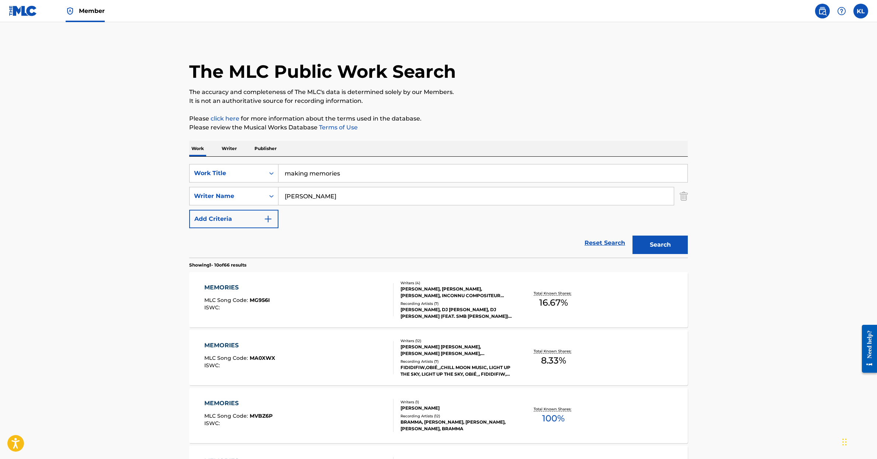
scroll to position [0, 0]
click at [284, 196] on input "[PERSON_NAME]" at bounding box center [475, 196] width 395 height 18
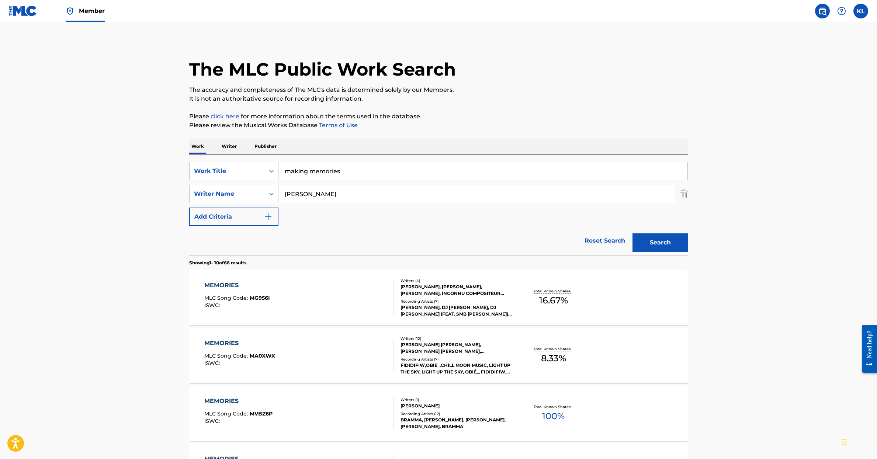
type input "[PERSON_NAME]"
click at [662, 245] on button "Search" at bounding box center [659, 242] width 55 height 18
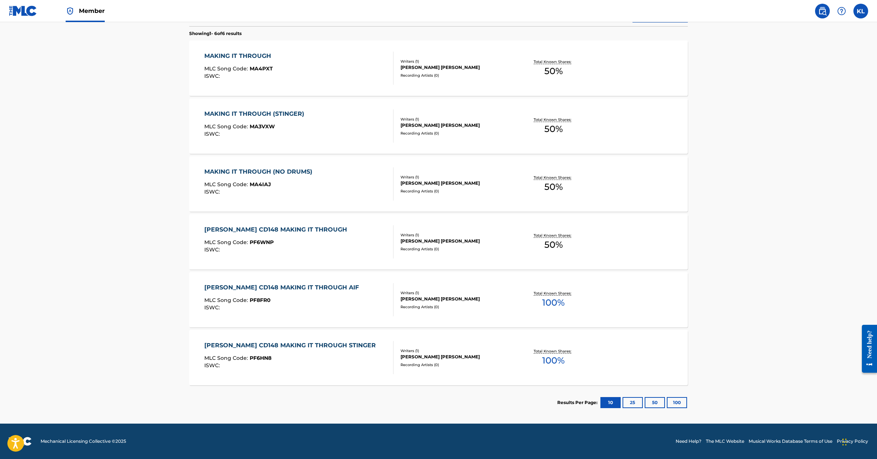
scroll to position [232, 0]
click at [633, 402] on button "25" at bounding box center [632, 402] width 20 height 11
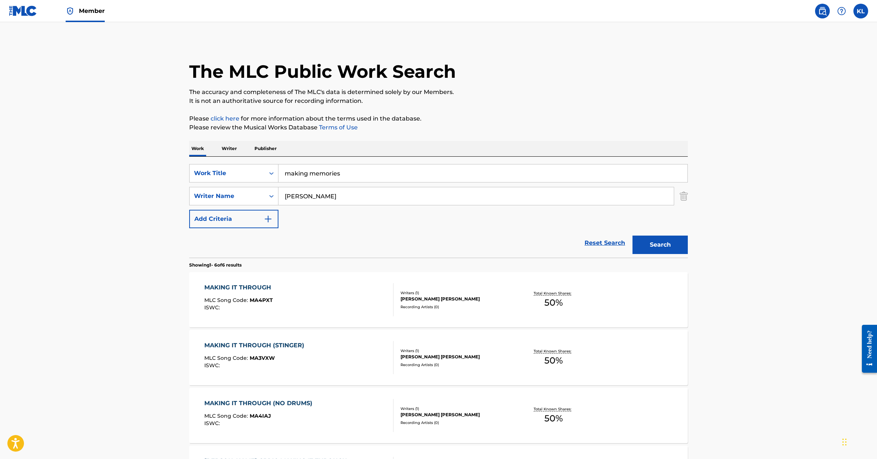
scroll to position [0, 0]
click at [230, 148] on p "Writer" at bounding box center [229, 148] width 20 height 15
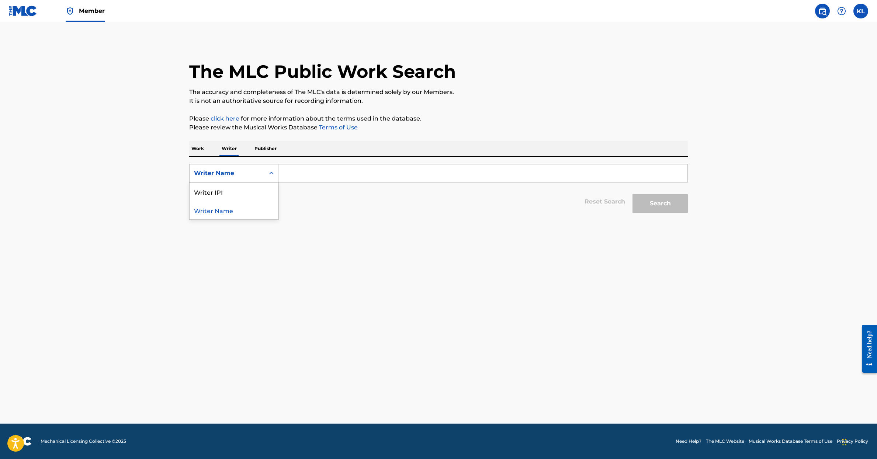
click at [270, 172] on icon "Search Form" at bounding box center [271, 173] width 7 height 7
click at [269, 172] on icon "Search Form" at bounding box center [271, 173] width 7 height 7
click at [286, 173] on input "Search Form" at bounding box center [482, 173] width 409 height 18
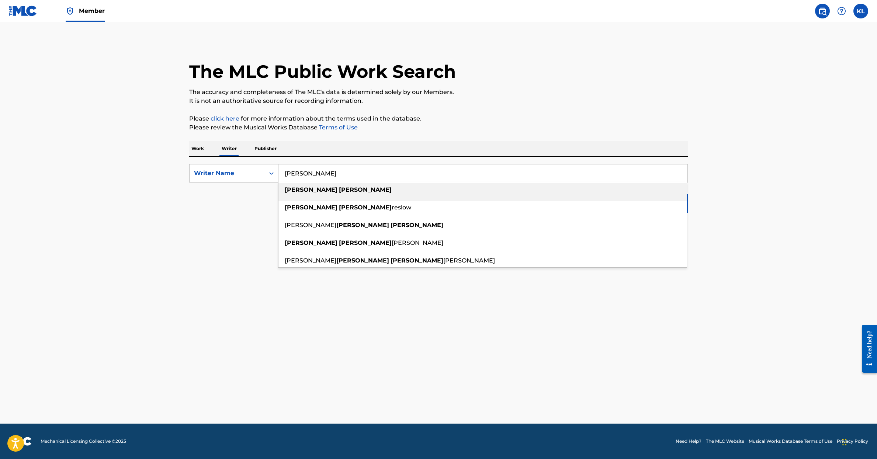
type input "[PERSON_NAME]"
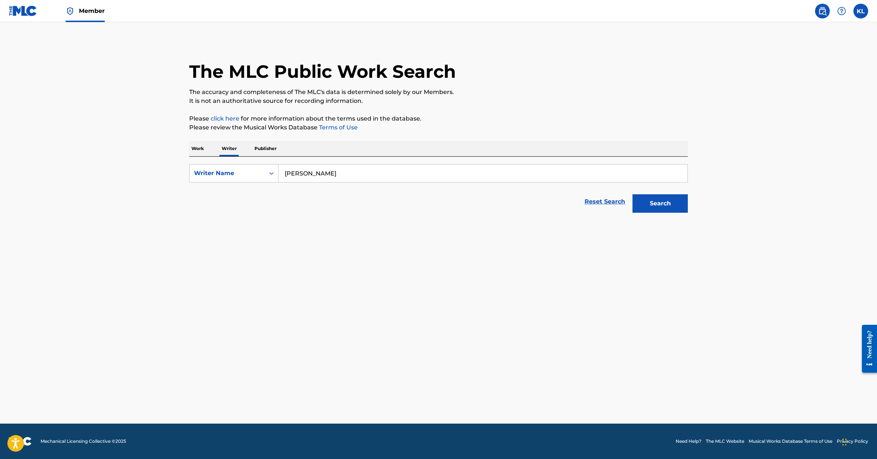
click at [669, 206] on button "Search" at bounding box center [659, 203] width 55 height 18
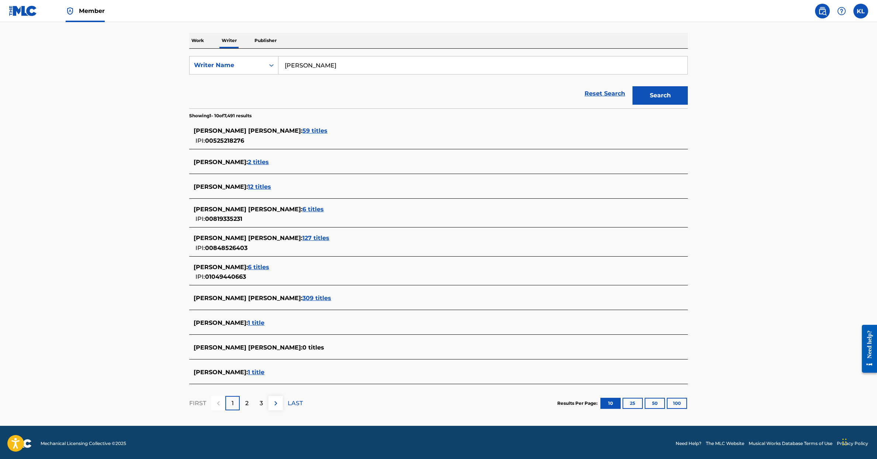
scroll to position [108, 0]
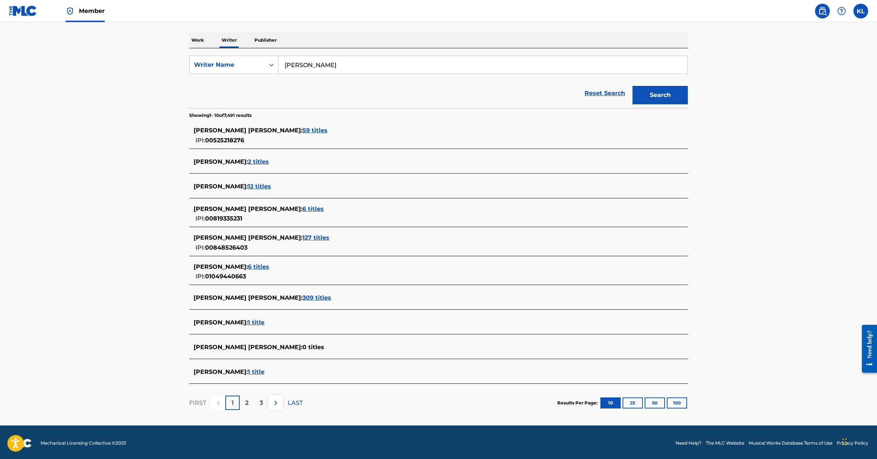
click at [248, 371] on span "1 title" at bounding box center [256, 371] width 17 height 7
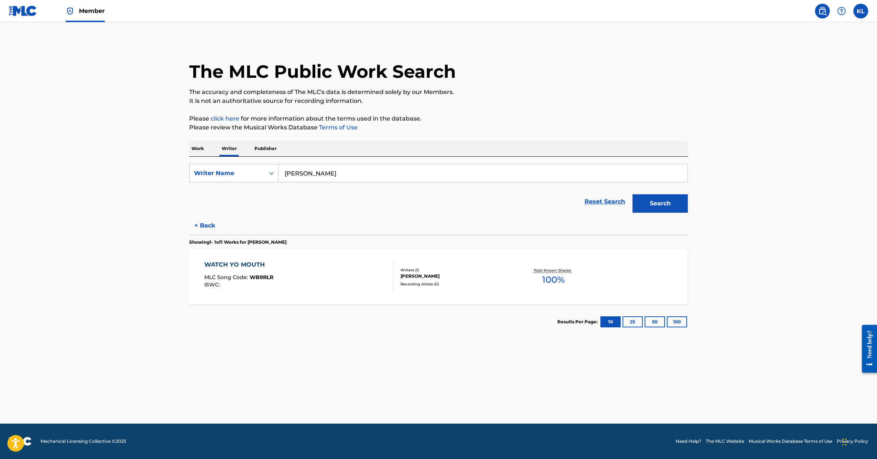
scroll to position [0, 0]
click at [856, 15] on label at bounding box center [860, 11] width 15 height 15
click at [861, 11] on input "[PERSON_NAME] [EMAIL_ADDRESS][DOMAIN_NAME] Notification Preferences Profile Log…" at bounding box center [861, 11] width 0 height 0
click at [684, 86] on div "The MLC Public Work Search" at bounding box center [438, 68] width 498 height 54
click at [84, 14] on span "Member" at bounding box center [92, 11] width 26 height 8
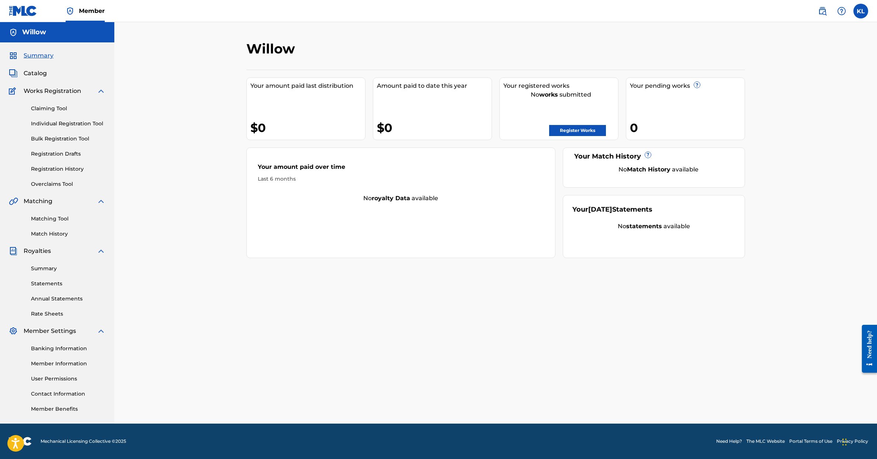
click at [570, 131] on link "Register Works" at bounding box center [577, 130] width 57 height 11
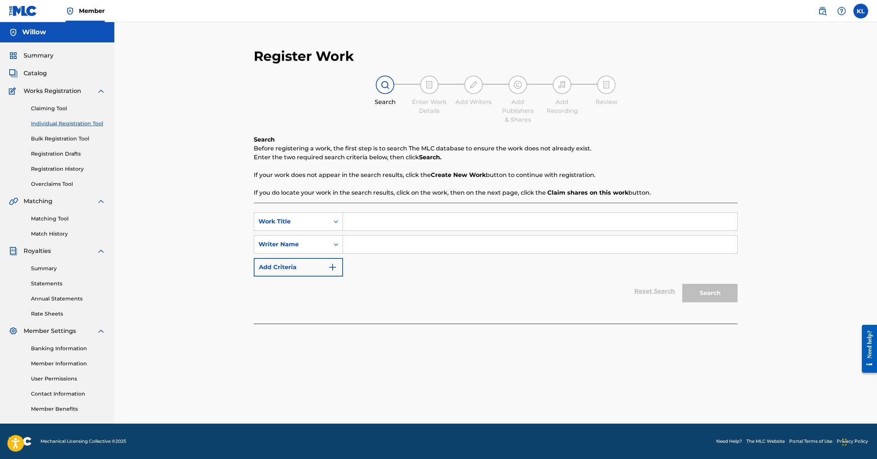
click at [861, 13] on label at bounding box center [860, 11] width 15 height 15
click at [861, 11] on input "[PERSON_NAME] [EMAIL_ADDRESS][DOMAIN_NAME] Notification Preferences Profile Log…" at bounding box center [861, 11] width 0 height 0
click at [790, 91] on link "Profile" at bounding box center [788, 91] width 15 height 7
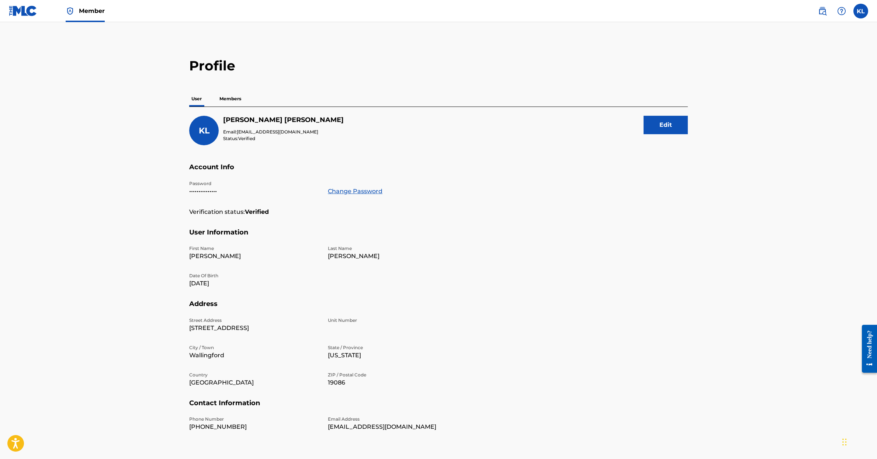
click at [233, 101] on p "Members" at bounding box center [230, 98] width 26 height 15
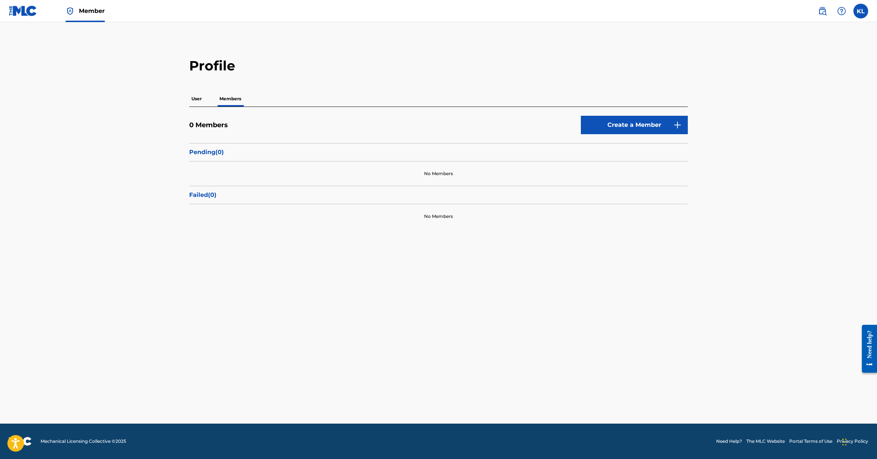
click at [199, 99] on p "User" at bounding box center [196, 98] width 15 height 15
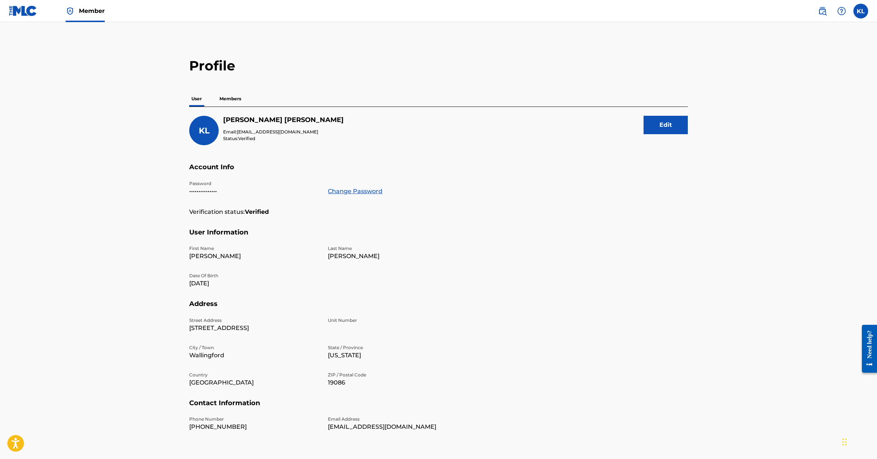
scroll to position [0, 0]
click at [233, 99] on p "Members" at bounding box center [230, 98] width 26 height 15
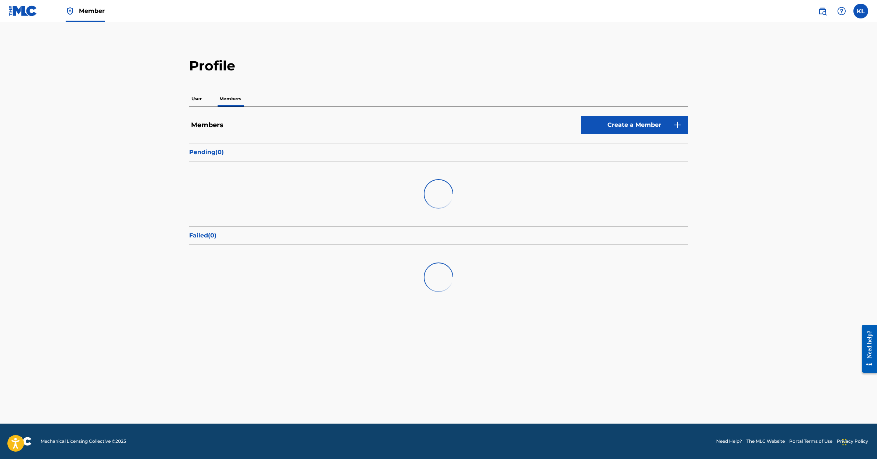
scroll to position [0, 0]
click at [621, 125] on link "Create a Member" at bounding box center [634, 125] width 107 height 18
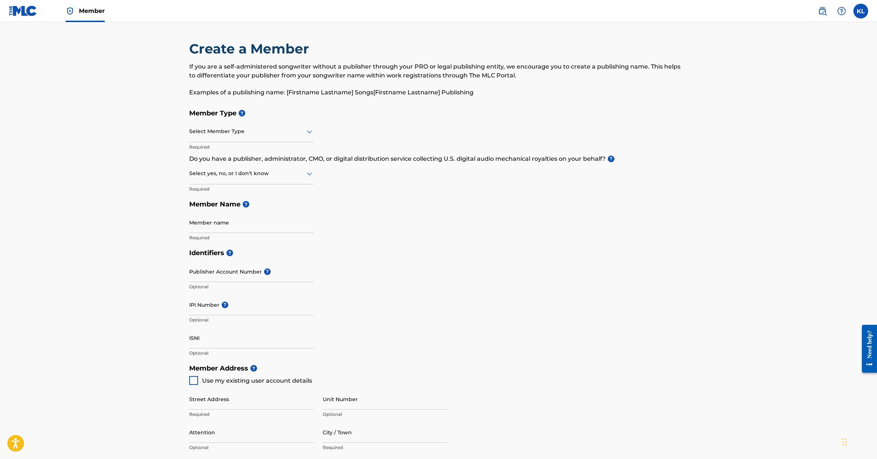
scroll to position [0, 0]
click at [305, 133] on icon at bounding box center [309, 131] width 9 height 9
click at [347, 126] on div "Member Type ? Self-Administered Songwriter, 1 of 5. 5 results available. Use Up…" at bounding box center [438, 175] width 498 height 140
click at [279, 198] on h5 "Member Name ?" at bounding box center [438, 204] width 498 height 16
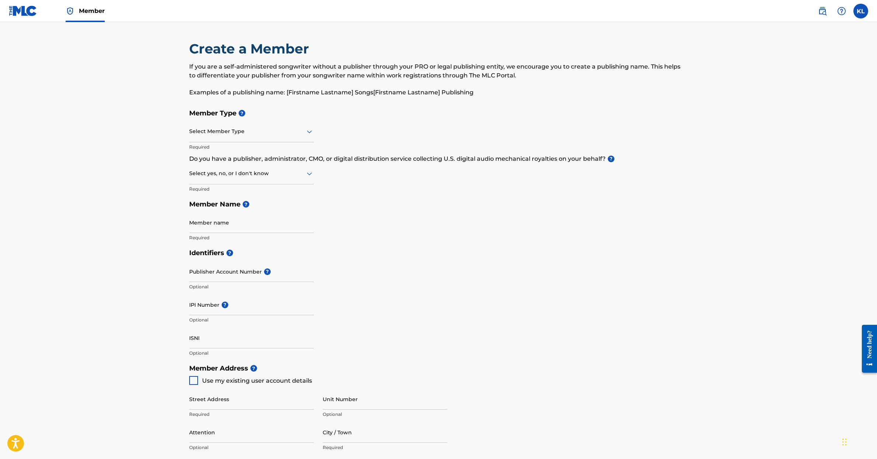
click at [27, 13] on img at bounding box center [23, 11] width 28 height 11
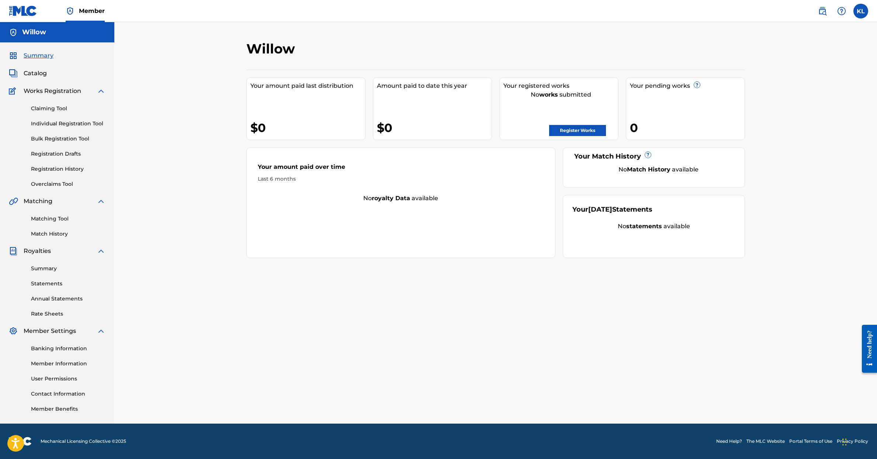
click at [101, 90] on img at bounding box center [101, 91] width 9 height 9
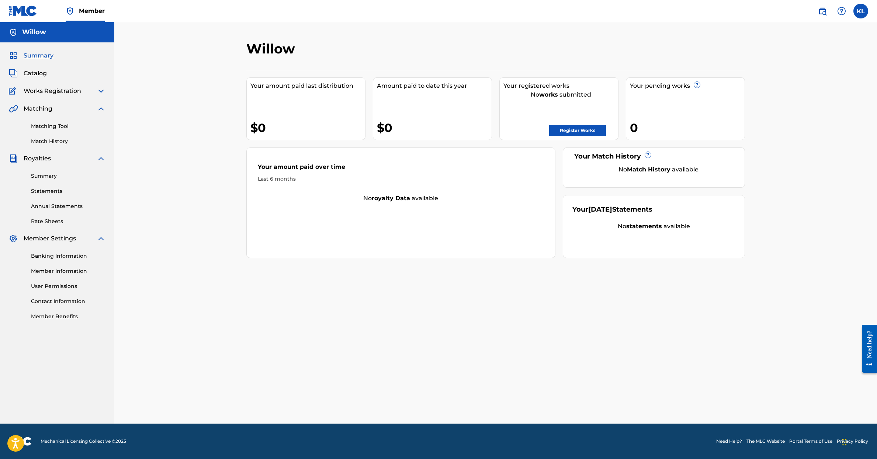
click at [101, 92] on img at bounding box center [101, 91] width 9 height 9
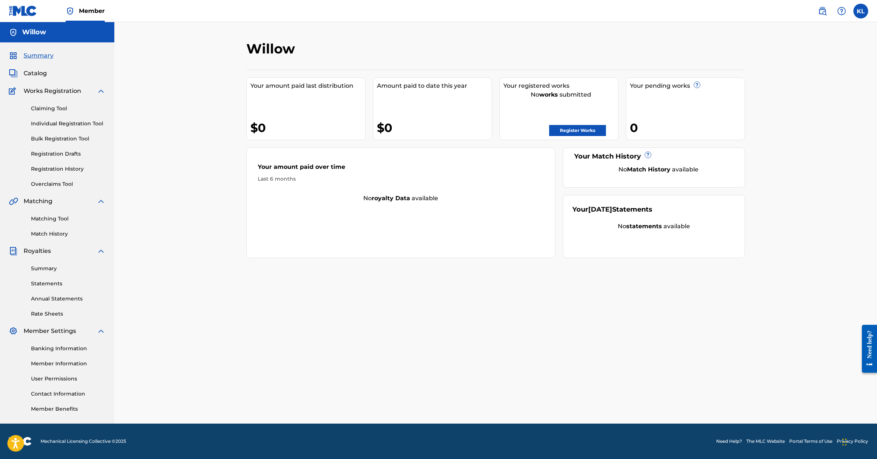
click at [34, 72] on span "Catalog" at bounding box center [35, 73] width 23 height 9
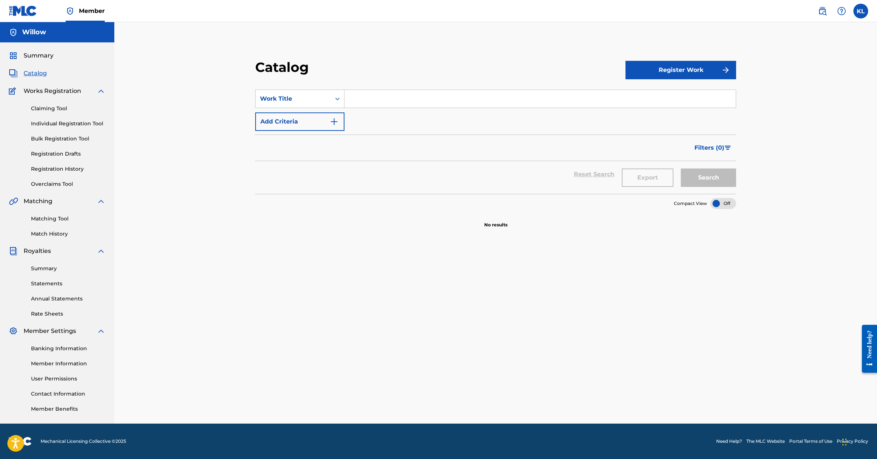
click at [35, 55] on span "Summary" at bounding box center [39, 55] width 30 height 9
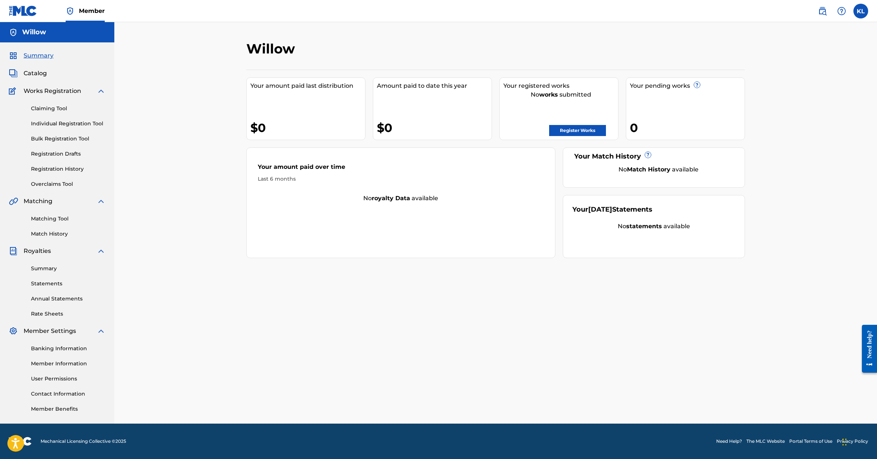
click at [70, 219] on link "Matching Tool" at bounding box center [68, 219] width 74 height 8
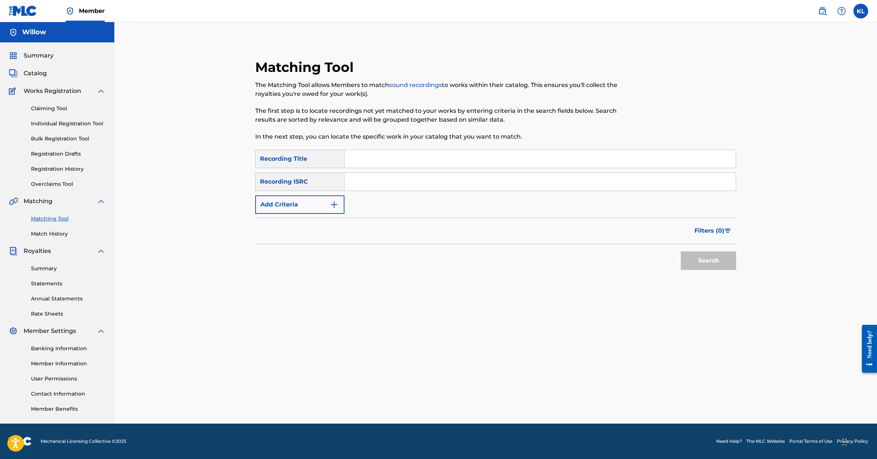
click at [372, 158] on input "Search Form" at bounding box center [539, 159] width 391 height 18
type input "Making Memories"
click at [690, 260] on button "Search" at bounding box center [708, 260] width 55 height 18
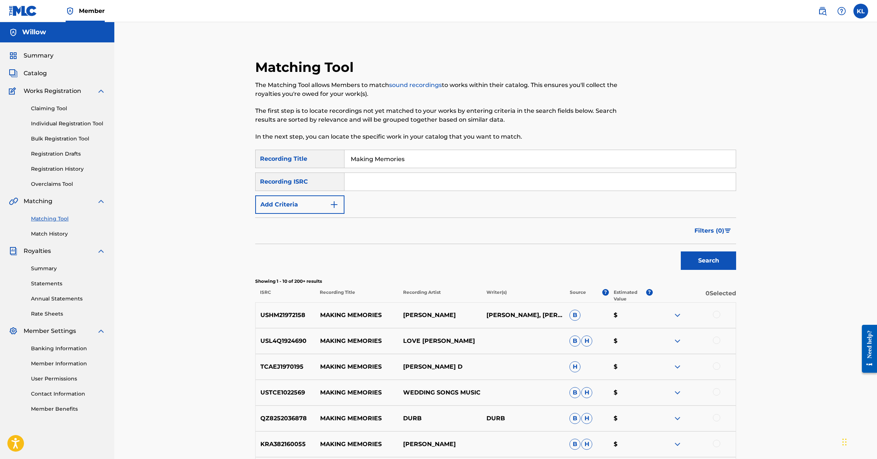
click at [334, 203] on img "Search Form" at bounding box center [334, 204] width 9 height 9
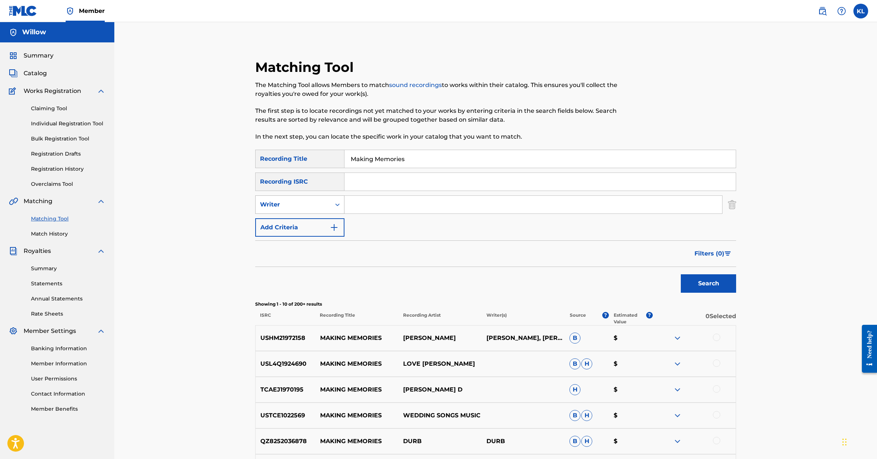
click at [333, 203] on div "Search Form" at bounding box center [337, 204] width 13 height 13
drag, startPoint x: 326, startPoint y: 220, endPoint x: 338, endPoint y: 215, distance: 12.5
click at [326, 220] on div "Recording Artist" at bounding box center [300, 223] width 88 height 18
click at [357, 204] on input "Search Form" at bounding box center [533, 205] width 378 height 18
type input "My Boyfriend"
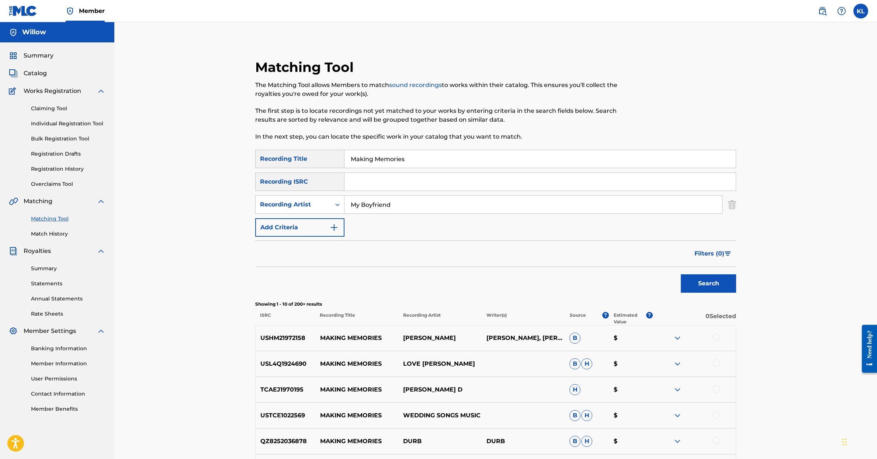
click at [690, 286] on button "Search" at bounding box center [708, 283] width 55 height 18
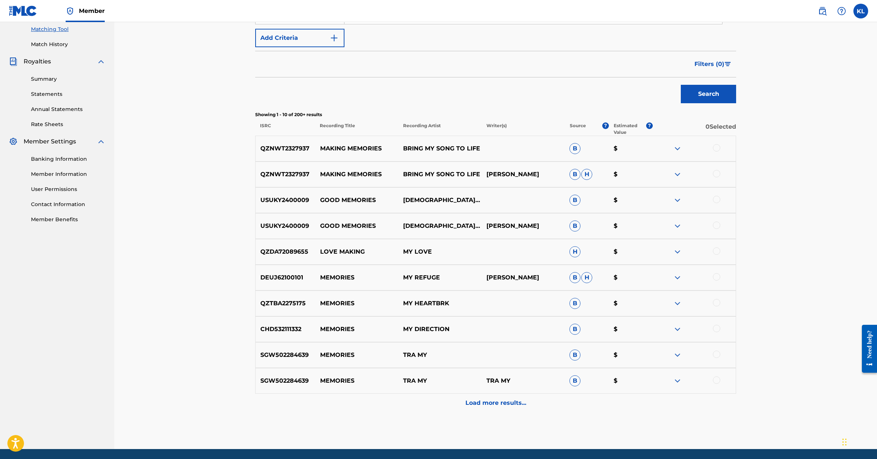
scroll to position [190, 0]
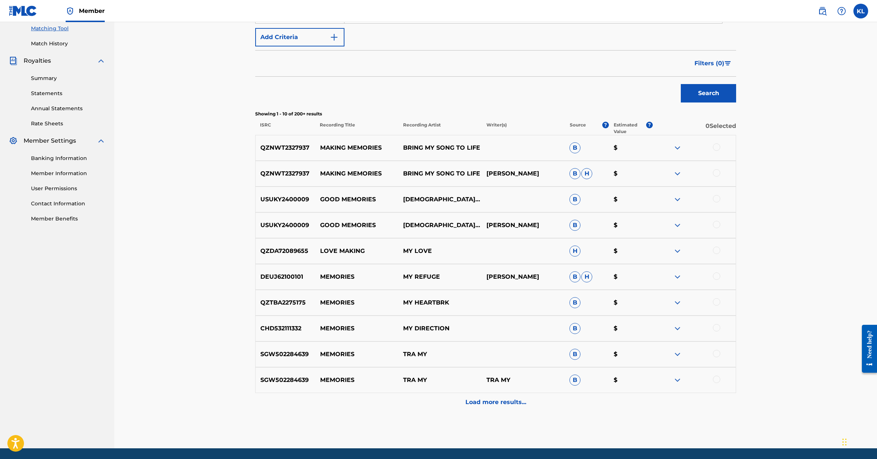
click at [493, 402] on p "Load more results..." at bounding box center [495, 402] width 61 height 9
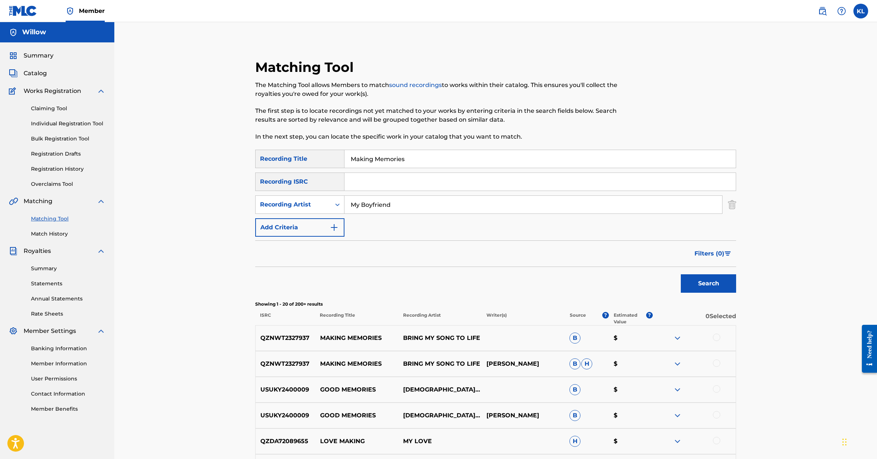
scroll to position [0, 0]
click at [334, 227] on img "Search Form" at bounding box center [334, 227] width 9 height 9
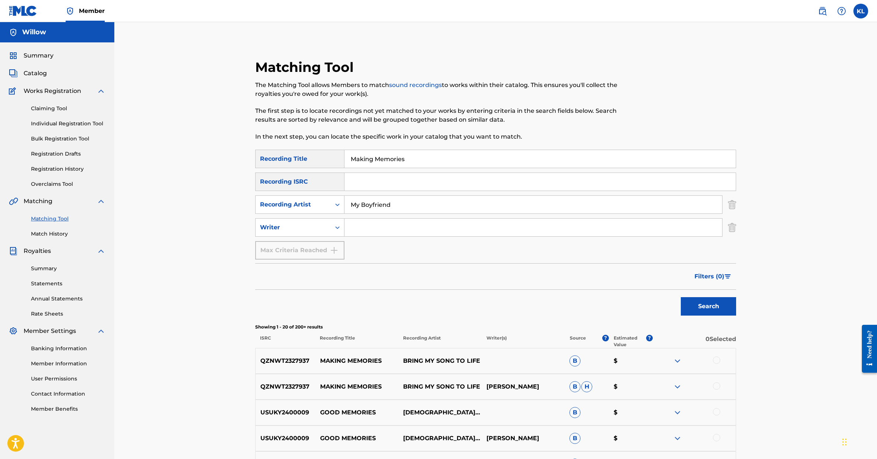
scroll to position [0, 0]
click at [359, 226] on input "Search Form" at bounding box center [533, 228] width 378 height 18
type input "[PERSON_NAME]"
click at [704, 304] on button "Search" at bounding box center [708, 306] width 55 height 18
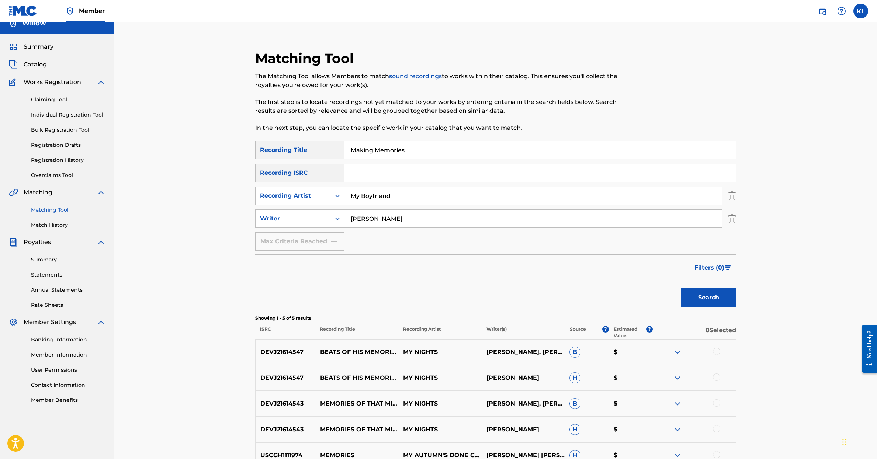
scroll to position [9, 0]
click at [733, 217] on img "Search Form" at bounding box center [732, 218] width 8 height 18
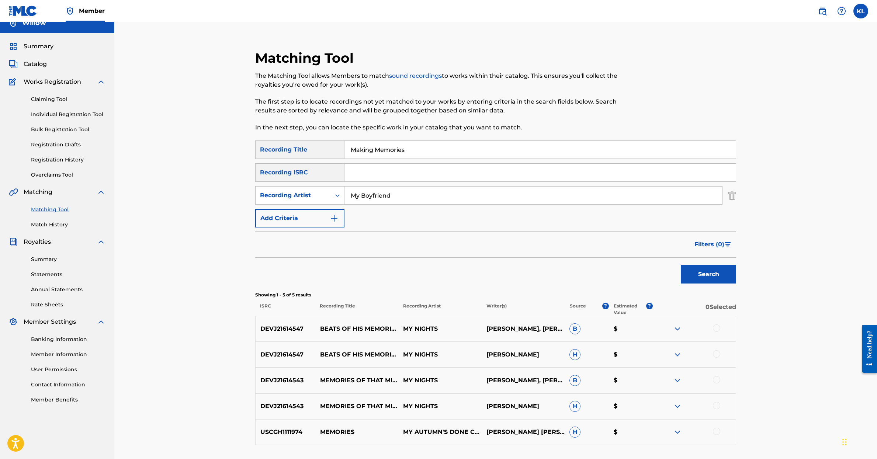
click at [716, 274] on button "Search" at bounding box center [708, 274] width 55 height 18
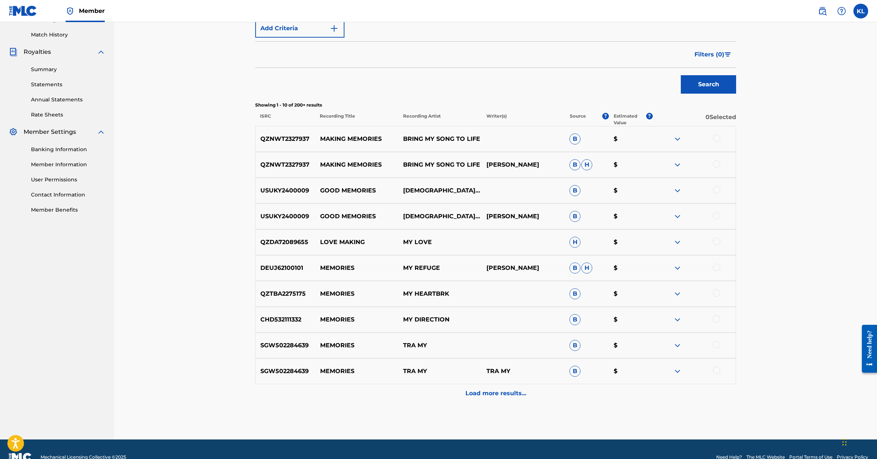
scroll to position [205, 0]
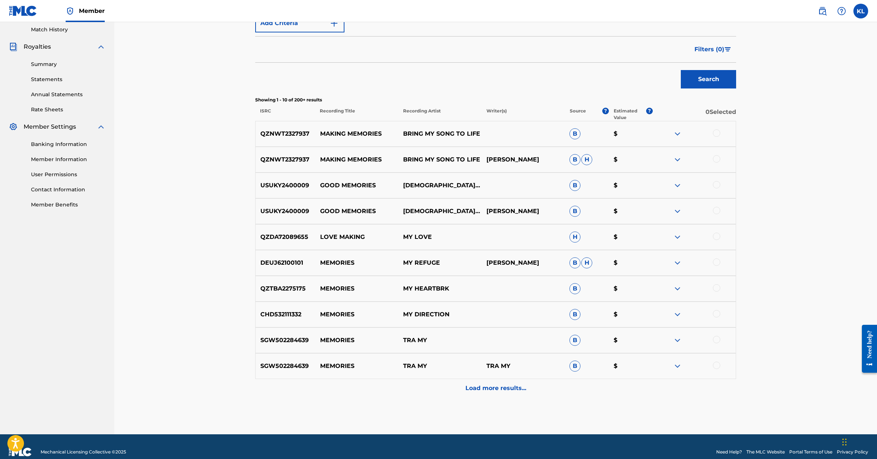
click at [504, 388] on p "Load more results..." at bounding box center [495, 388] width 61 height 9
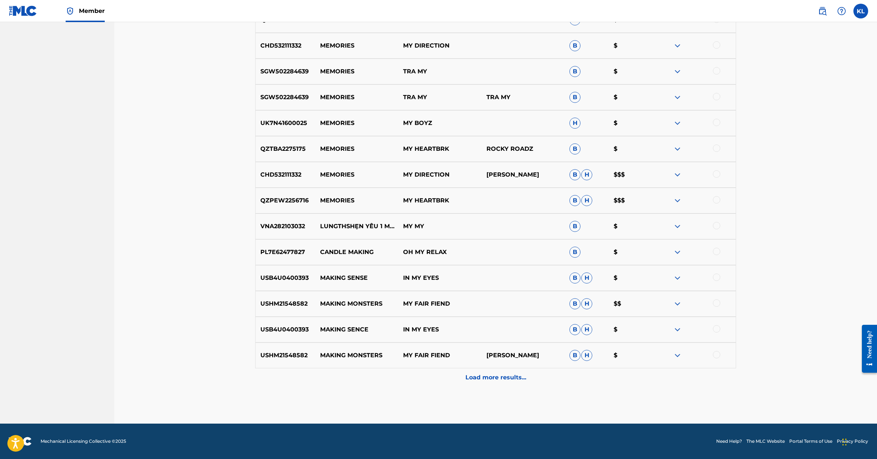
scroll to position [473, 0]
click at [489, 378] on p "Load more results..." at bounding box center [495, 377] width 61 height 9
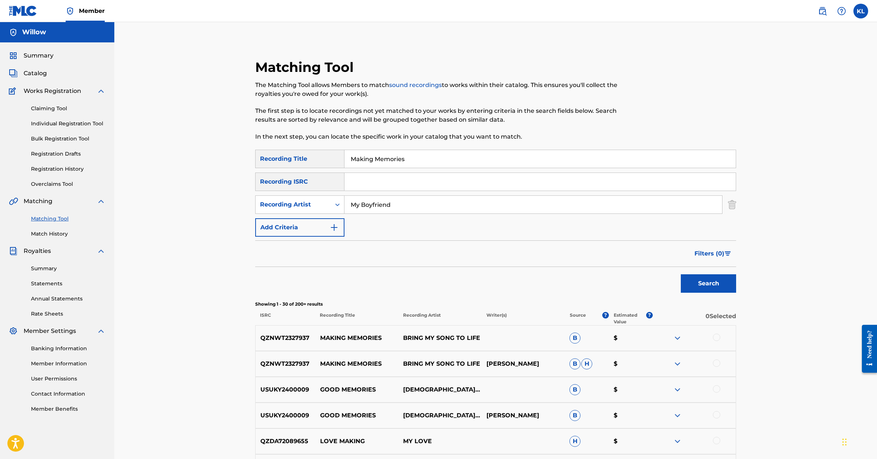
scroll to position [0, 0]
click at [351, 158] on input "Making Memories" at bounding box center [539, 159] width 391 height 18
click at [708, 284] on button "Search" at bounding box center [708, 283] width 55 height 18
drag, startPoint x: 414, startPoint y: 162, endPoint x: 348, endPoint y: 160, distance: 66.8
click at [348, 160] on input ""Making Memories"" at bounding box center [539, 159] width 391 height 18
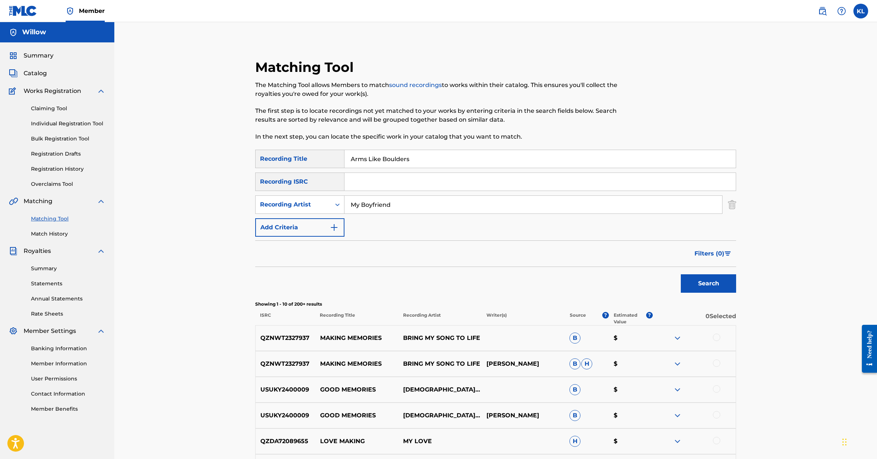
type input "Arms Like Boulders"
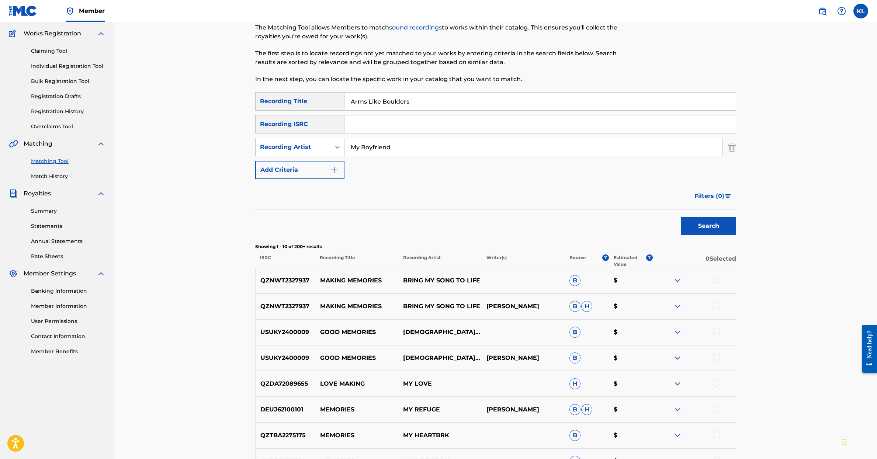
scroll to position [59, 0]
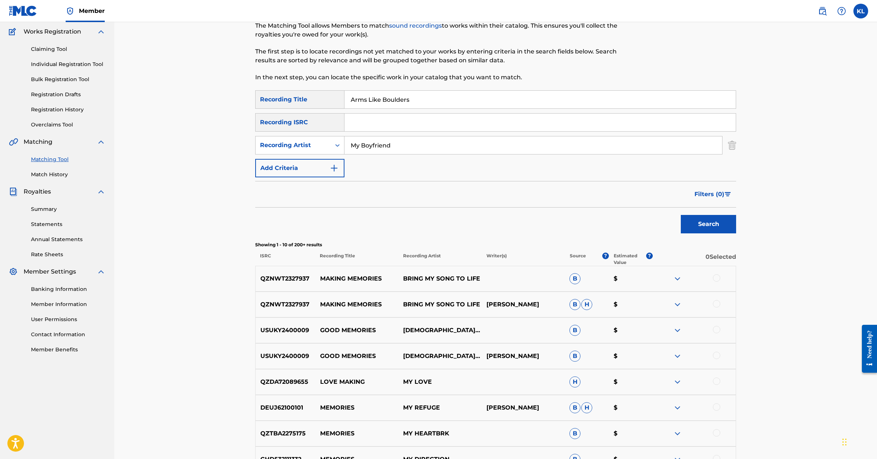
drag, startPoint x: 364, startPoint y: 145, endPoint x: 350, endPoint y: 143, distance: 14.8
click at [350, 143] on input "My Boyfriend" at bounding box center [533, 145] width 378 height 18
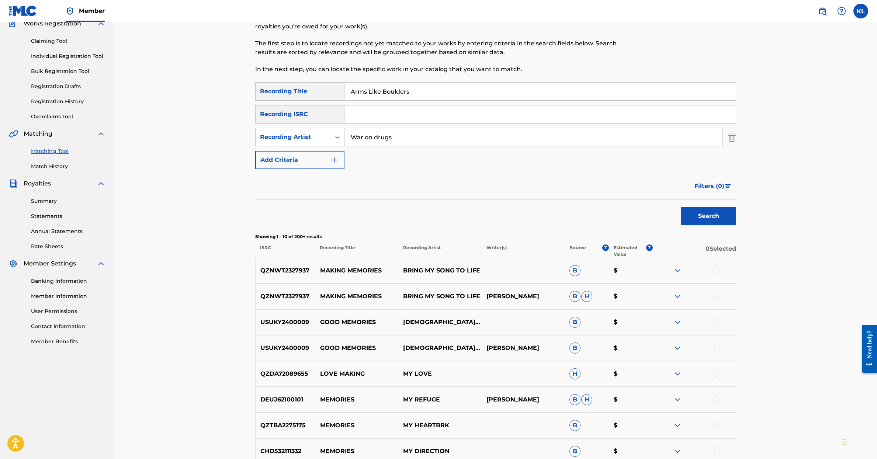
scroll to position [70, 0]
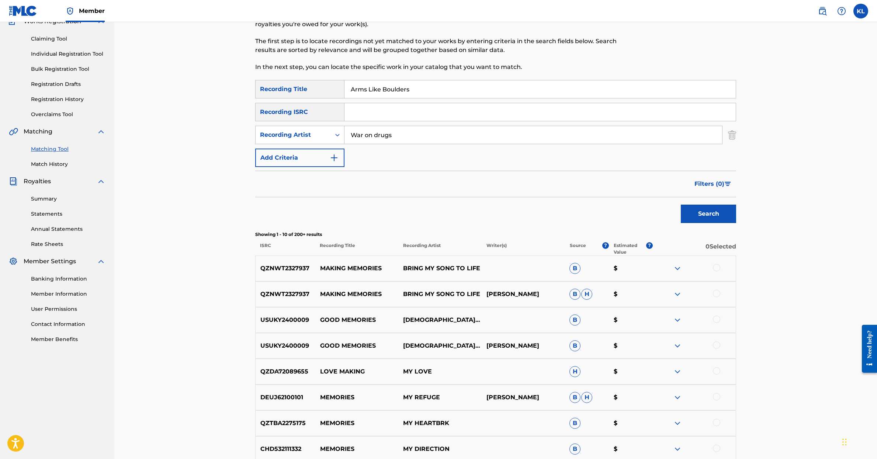
type input "War on drugs"
click at [700, 212] on button "Search" at bounding box center [708, 214] width 55 height 18
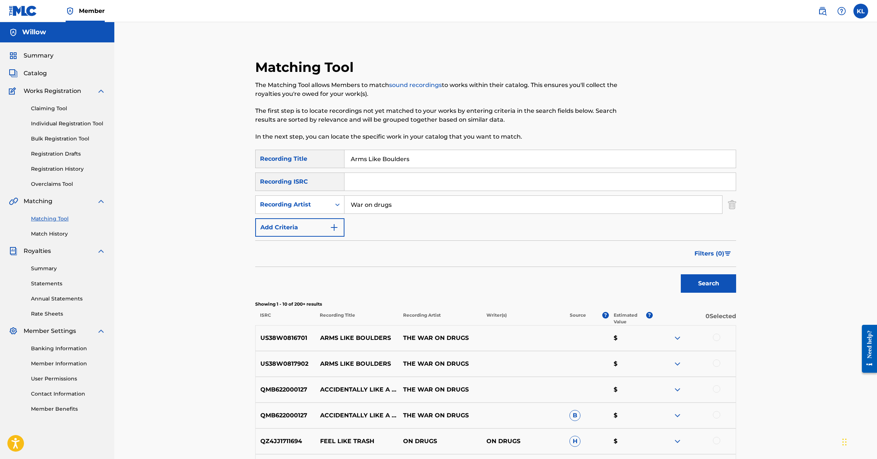
scroll to position [0, 0]
drag, startPoint x: 369, startPoint y: 159, endPoint x: 338, endPoint y: 159, distance: 31.0
click at [338, 159] on div "SearchWithCriteriaf921f0ed-9723-4742-85c1-ebe31d63c254 Recording Title Arms Lik…" at bounding box center [495, 159] width 481 height 18
type input "Red Eyes"
click at [696, 279] on button "Search" at bounding box center [708, 283] width 55 height 18
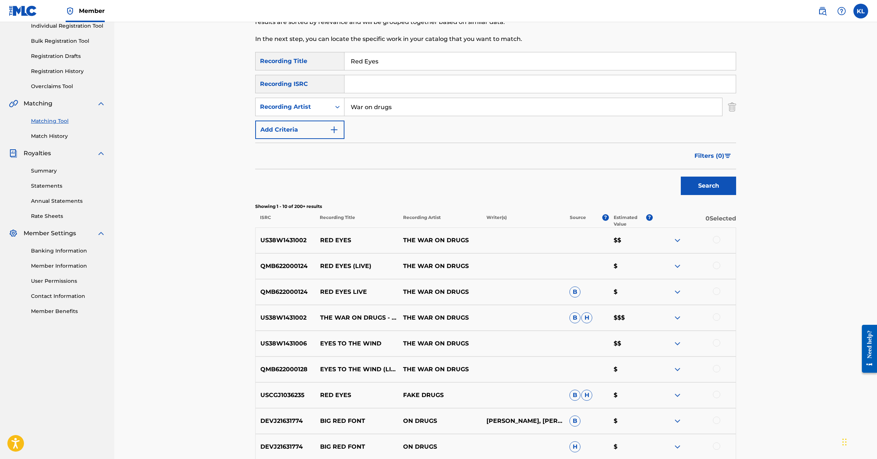
scroll to position [99, 0]
click at [619, 317] on p "$$$" at bounding box center [630, 316] width 44 height 9
drag, startPoint x: 625, startPoint y: 317, endPoint x: 611, endPoint y: 317, distance: 13.3
click at [611, 317] on p "$$$" at bounding box center [630, 316] width 44 height 9
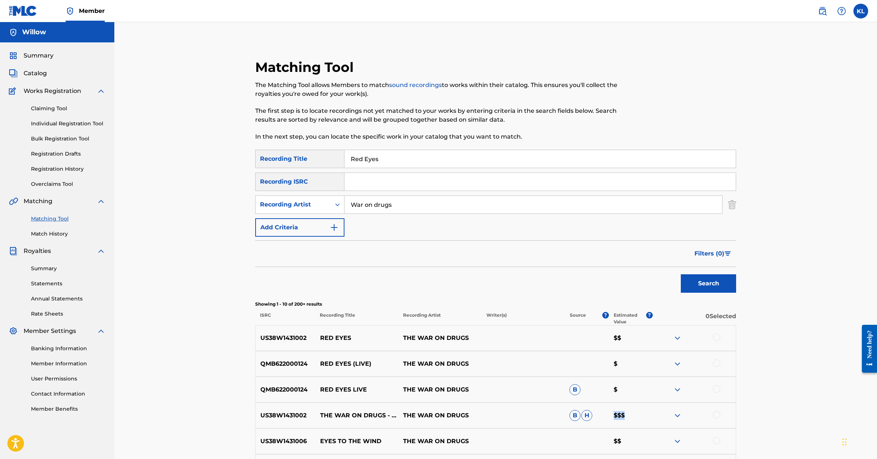
scroll to position [0, 0]
click at [34, 53] on span "Summary" at bounding box center [39, 55] width 30 height 9
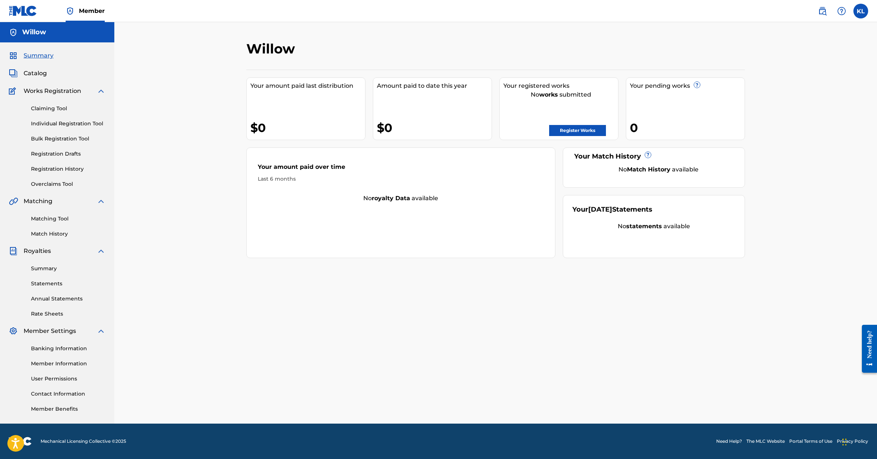
click at [576, 127] on link "Register Works" at bounding box center [577, 130] width 57 height 11
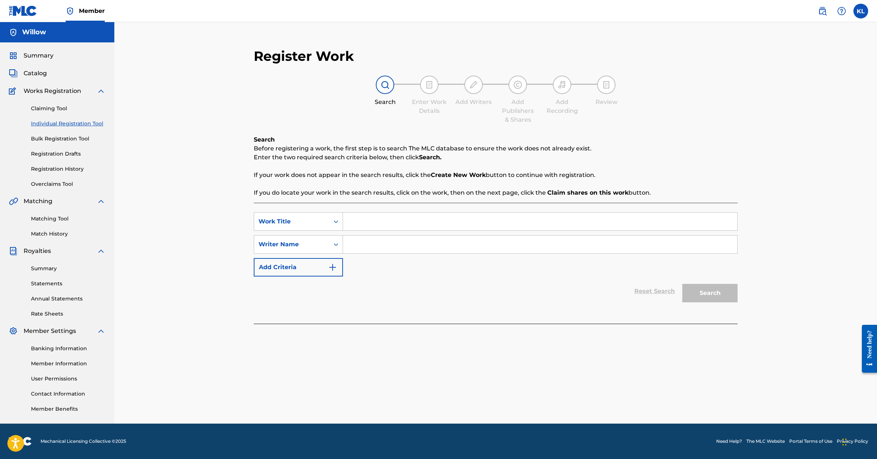
click at [369, 225] on input "Search Form" at bounding box center [540, 222] width 394 height 18
click at [334, 246] on icon "Search Form" at bounding box center [335, 244] width 7 height 7
click at [355, 223] on input "Search Form" at bounding box center [540, 222] width 394 height 18
type input "Making Memories"
click at [374, 242] on input "Search Form" at bounding box center [540, 245] width 394 height 18
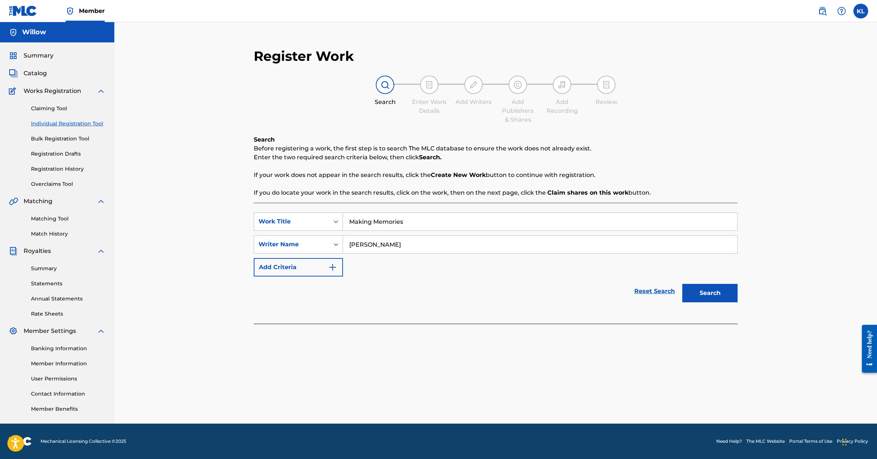
type input "[PERSON_NAME]"
click at [705, 290] on button "Search" at bounding box center [709, 293] width 55 height 18
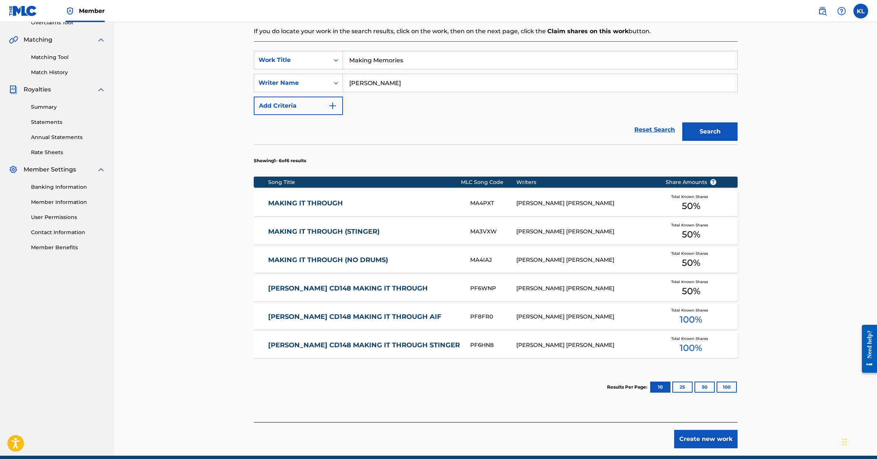
scroll to position [194, 0]
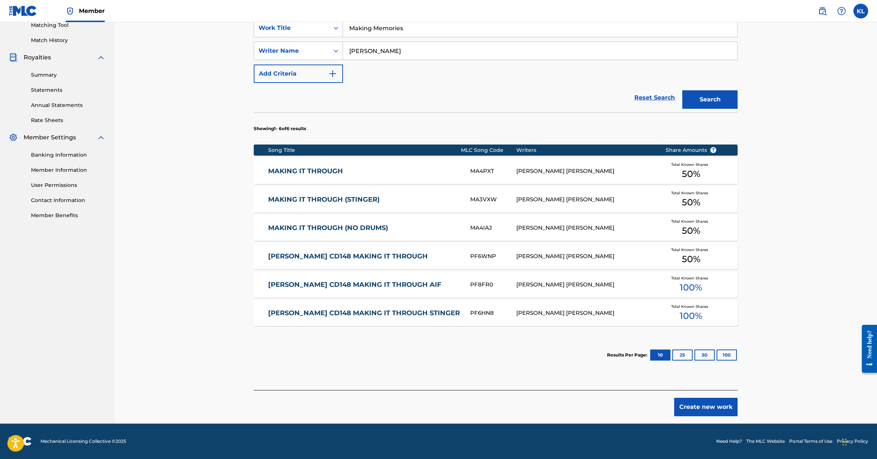
click at [698, 408] on button "Create new work" at bounding box center [705, 407] width 63 height 18
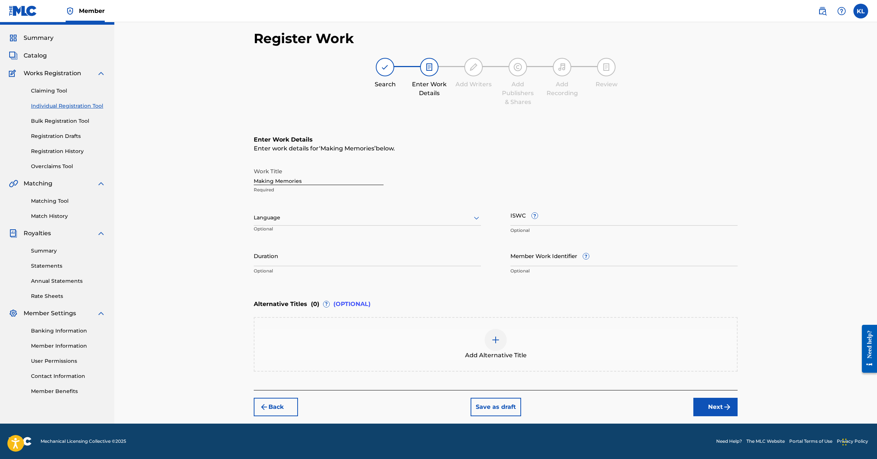
scroll to position [18, 0]
click at [703, 407] on button "Next" at bounding box center [715, 407] width 44 height 18
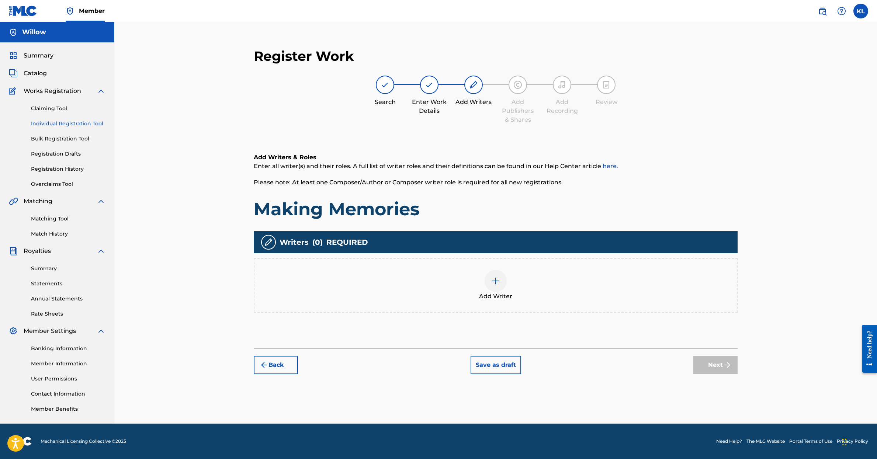
click at [498, 281] on img at bounding box center [495, 281] width 9 height 9
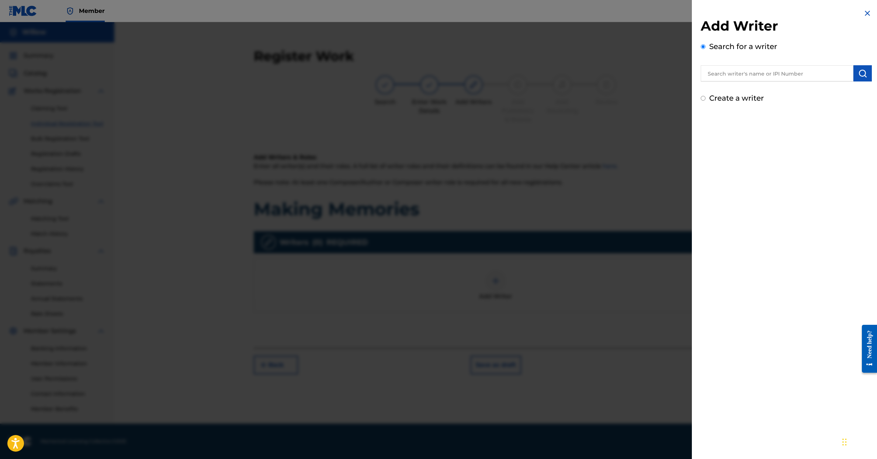
click at [703, 100] on input "Create a writer" at bounding box center [703, 98] width 5 height 5
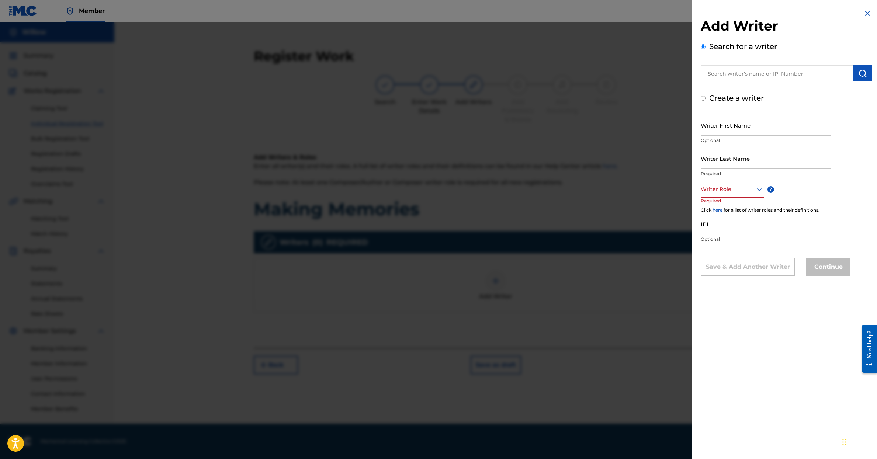
radio input "false"
radio input "true"
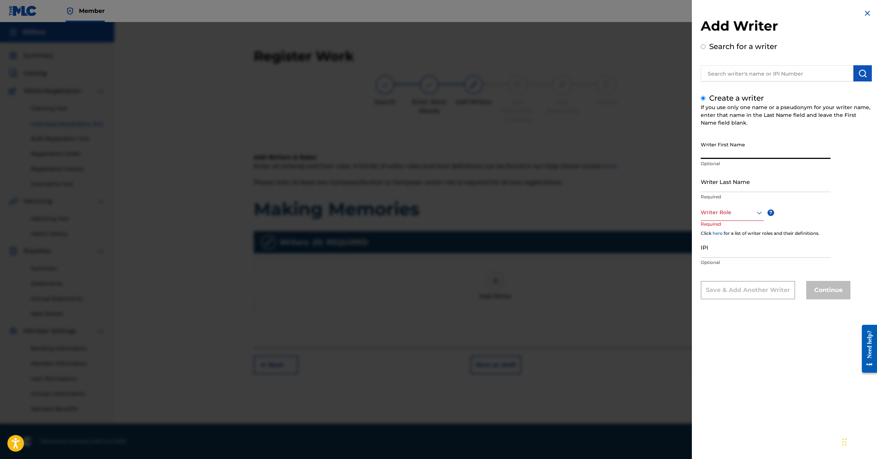
click at [712, 152] on input "Writer First Name" at bounding box center [766, 148] width 130 height 21
type input "[PERSON_NAME]"
click at [755, 211] on icon at bounding box center [759, 212] width 9 height 9
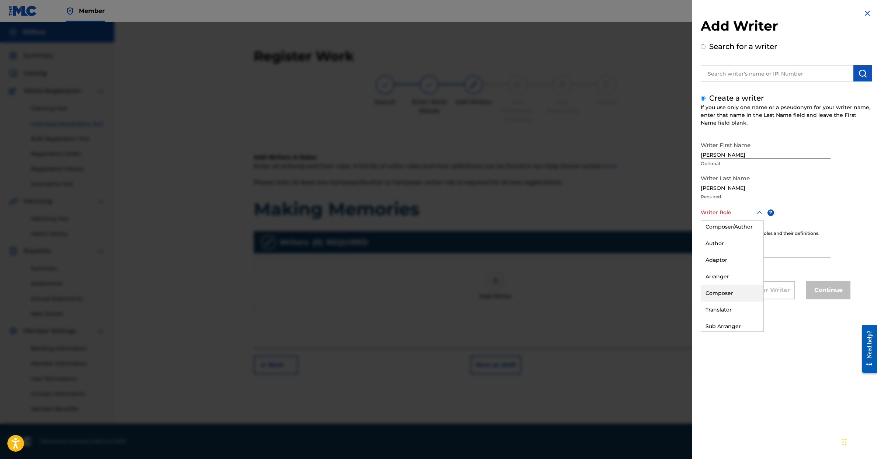
click at [732, 289] on div "Composer" at bounding box center [732, 293] width 62 height 17
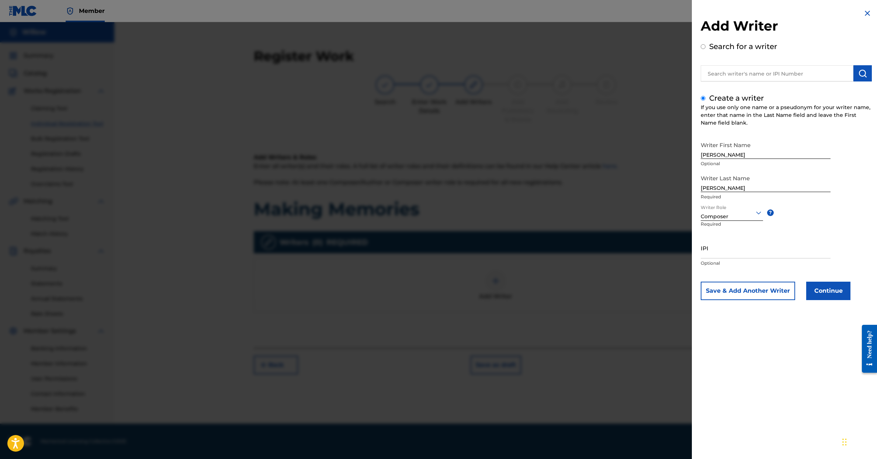
scroll to position [-1, 0]
click at [826, 290] on button "Continue" at bounding box center [828, 291] width 44 height 18
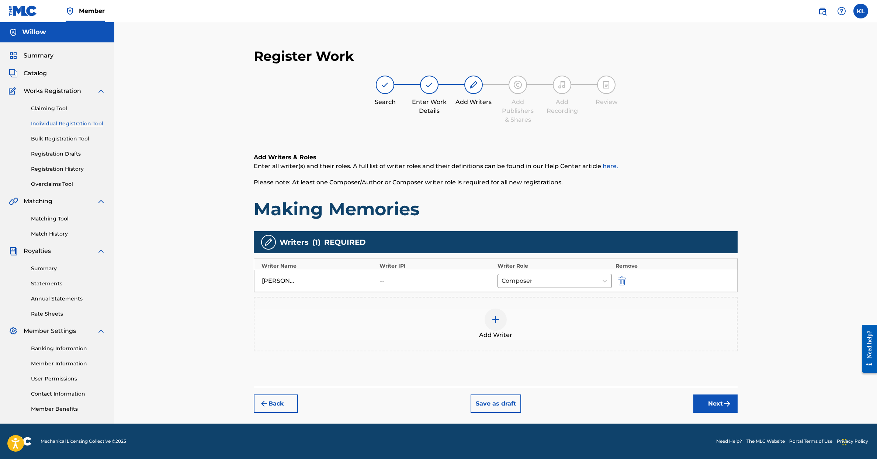
scroll to position [0, 0]
click at [717, 403] on button "Next" at bounding box center [715, 404] width 44 height 18
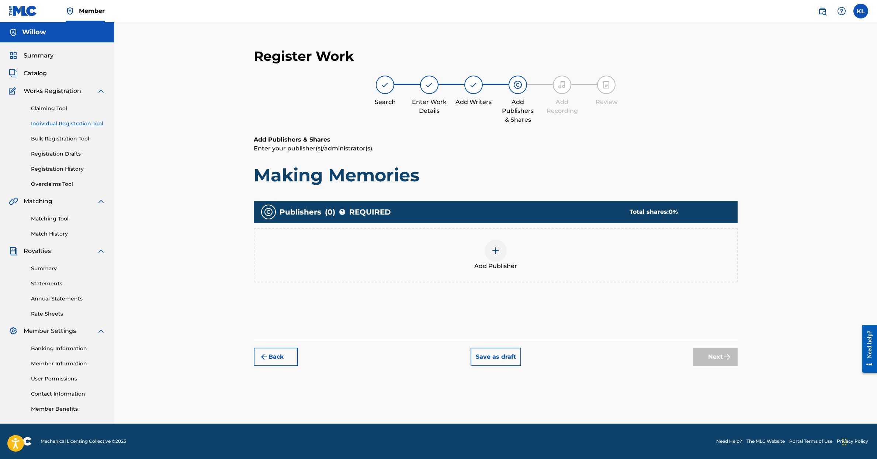
click at [496, 251] on img at bounding box center [495, 250] width 9 height 9
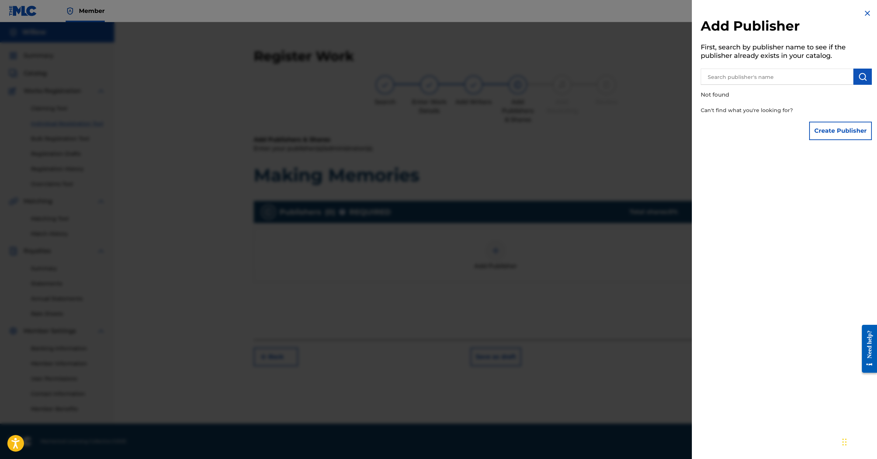
click at [817, 130] on button "Create Publisher" at bounding box center [840, 131] width 63 height 18
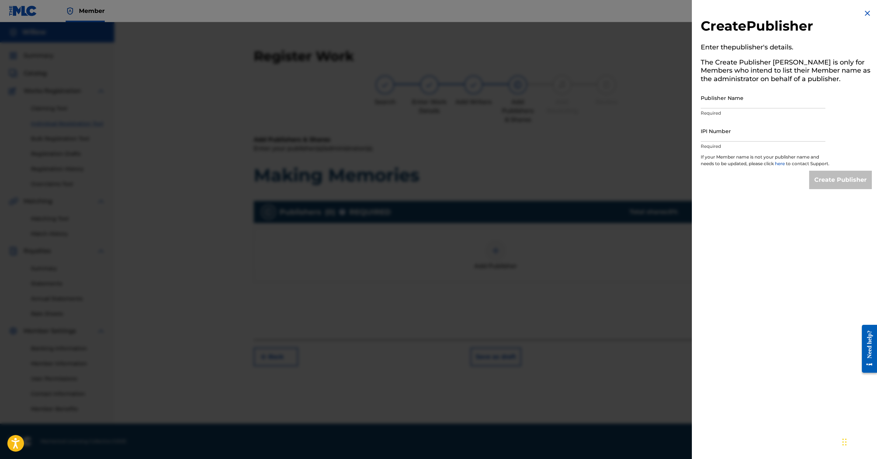
click at [722, 100] on input "Publisher Name" at bounding box center [763, 97] width 125 height 21
click at [865, 12] on img at bounding box center [867, 13] width 9 height 9
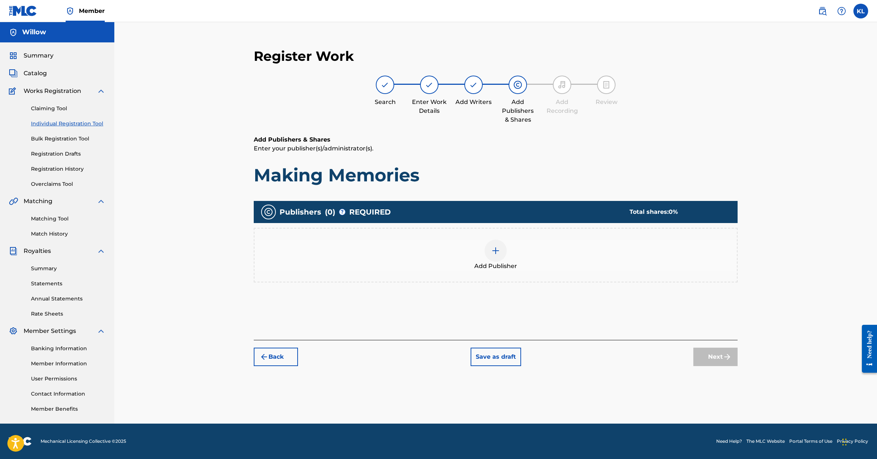
click at [49, 31] on div "Willow" at bounding box center [57, 32] width 114 height 20
click at [44, 54] on span "Summary" at bounding box center [39, 55] width 30 height 9
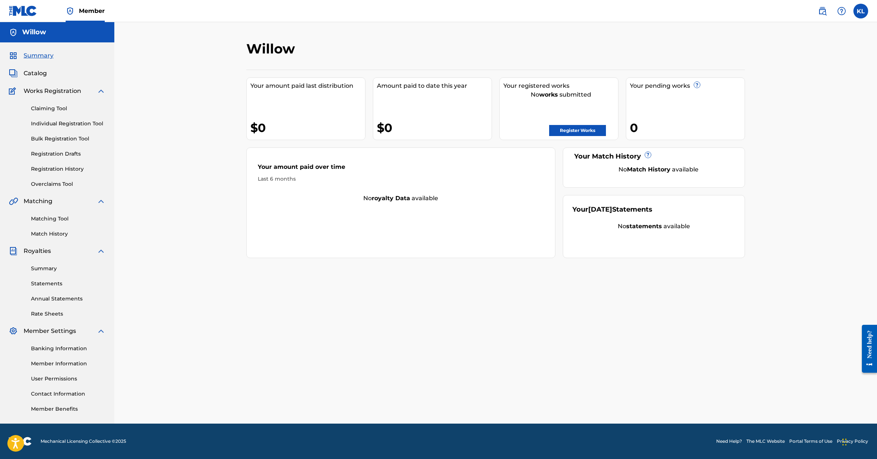
click at [101, 91] on img at bounding box center [101, 91] width 9 height 9
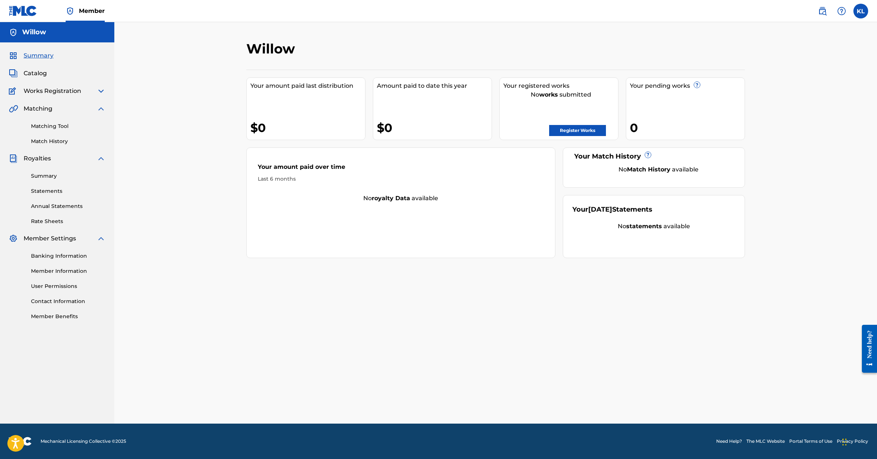
click at [101, 108] on img at bounding box center [101, 108] width 9 height 9
click at [101, 126] on img at bounding box center [101, 126] width 9 height 9
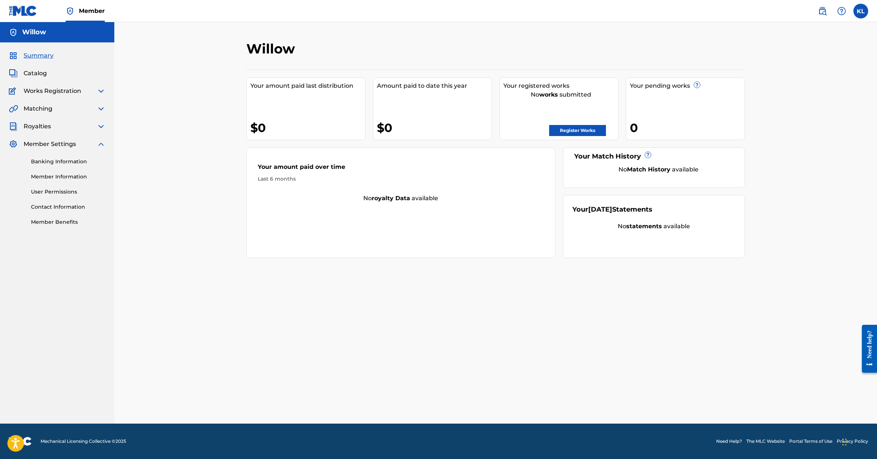
click at [77, 176] on link "Member Information" at bounding box center [68, 177] width 74 height 8
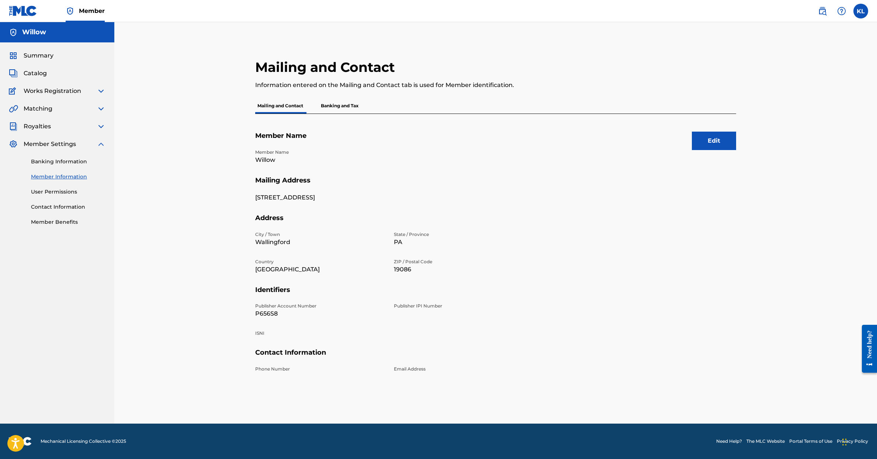
click at [269, 311] on p "P656S8" at bounding box center [320, 313] width 130 height 9
click at [418, 307] on p "Publisher IPI Number" at bounding box center [459, 306] width 130 height 7
